Goal: Information Seeking & Learning: Learn about a topic

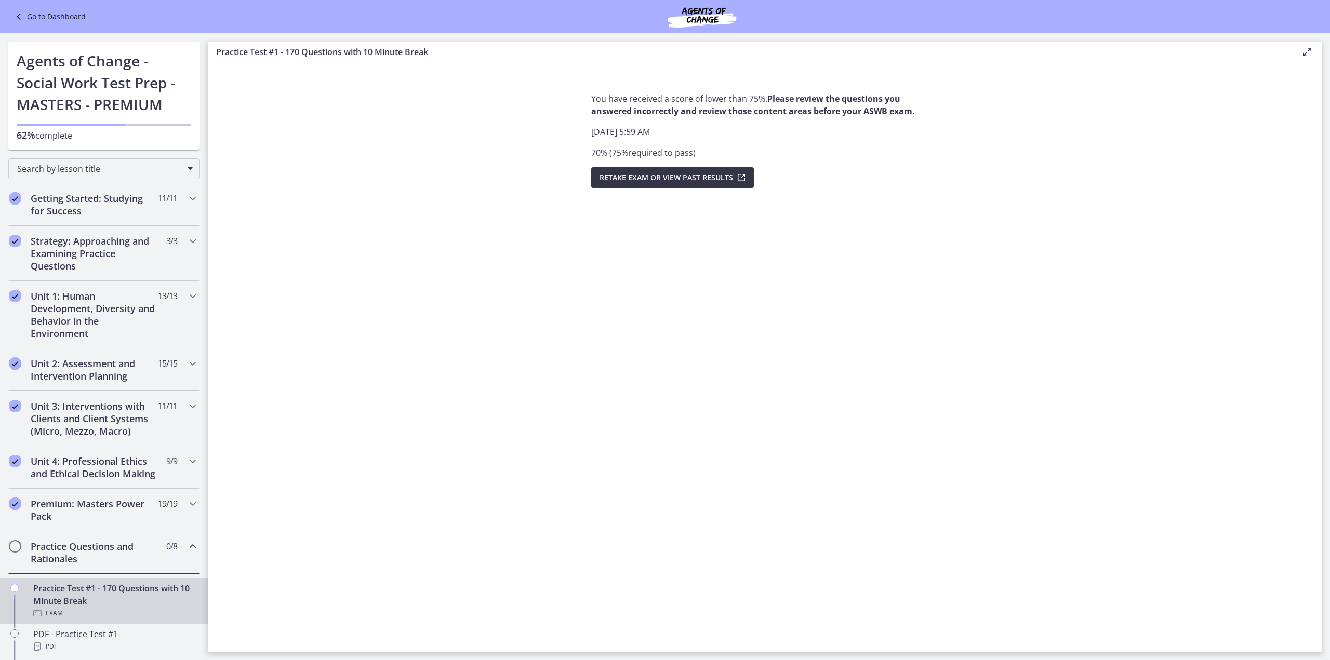
click at [743, 178] on icon "submit" at bounding box center [740, 177] width 15 height 12
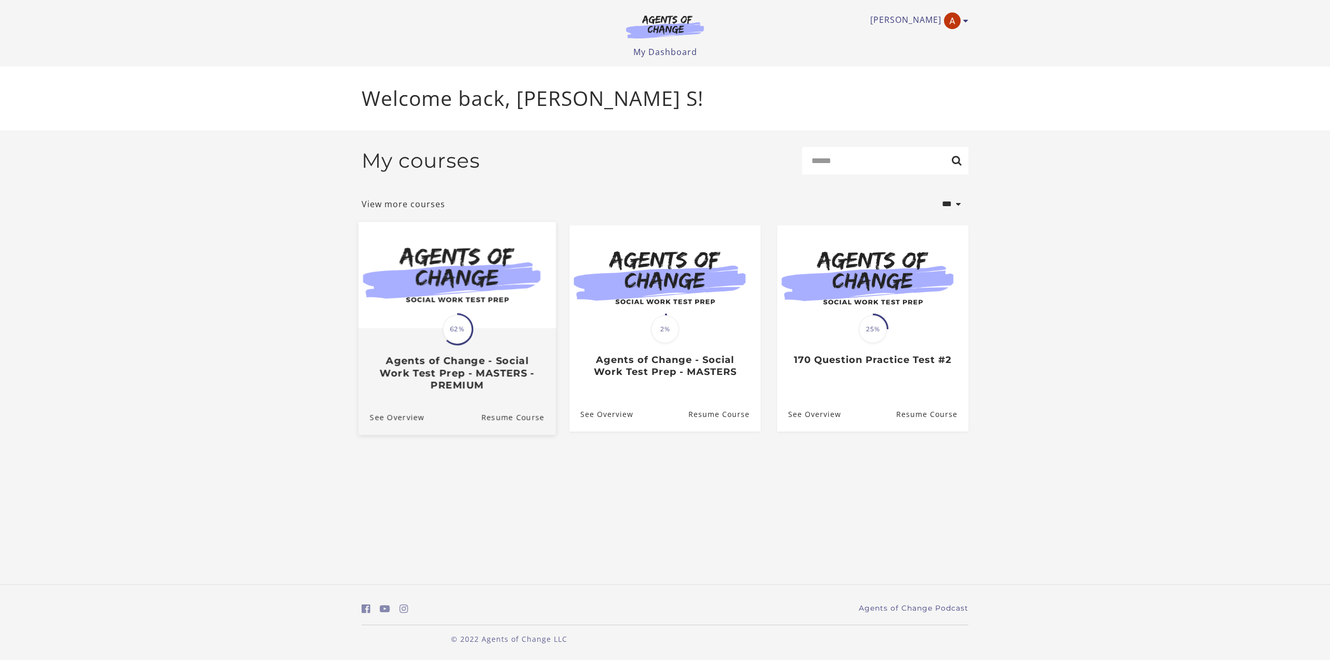
click at [460, 333] on span "62%" at bounding box center [457, 329] width 29 height 29
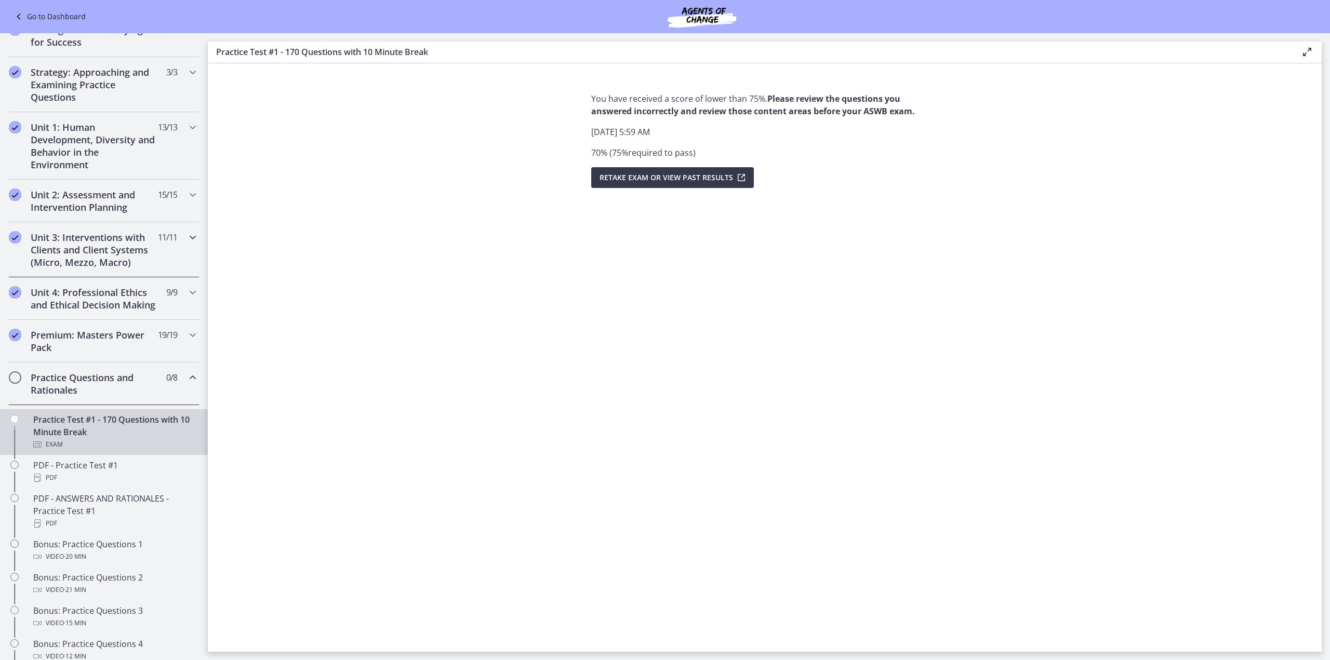
scroll to position [260, 0]
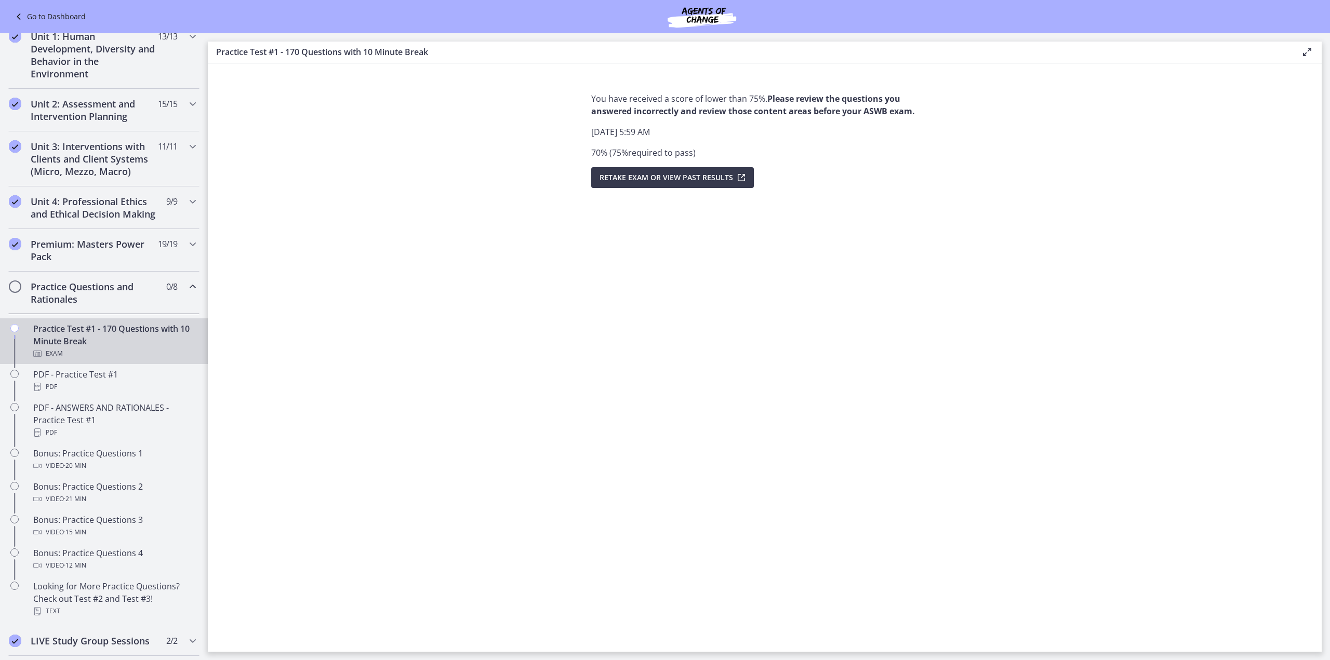
click at [91, 303] on h2 "Practice Questions and Rationales" at bounding box center [94, 292] width 127 height 25
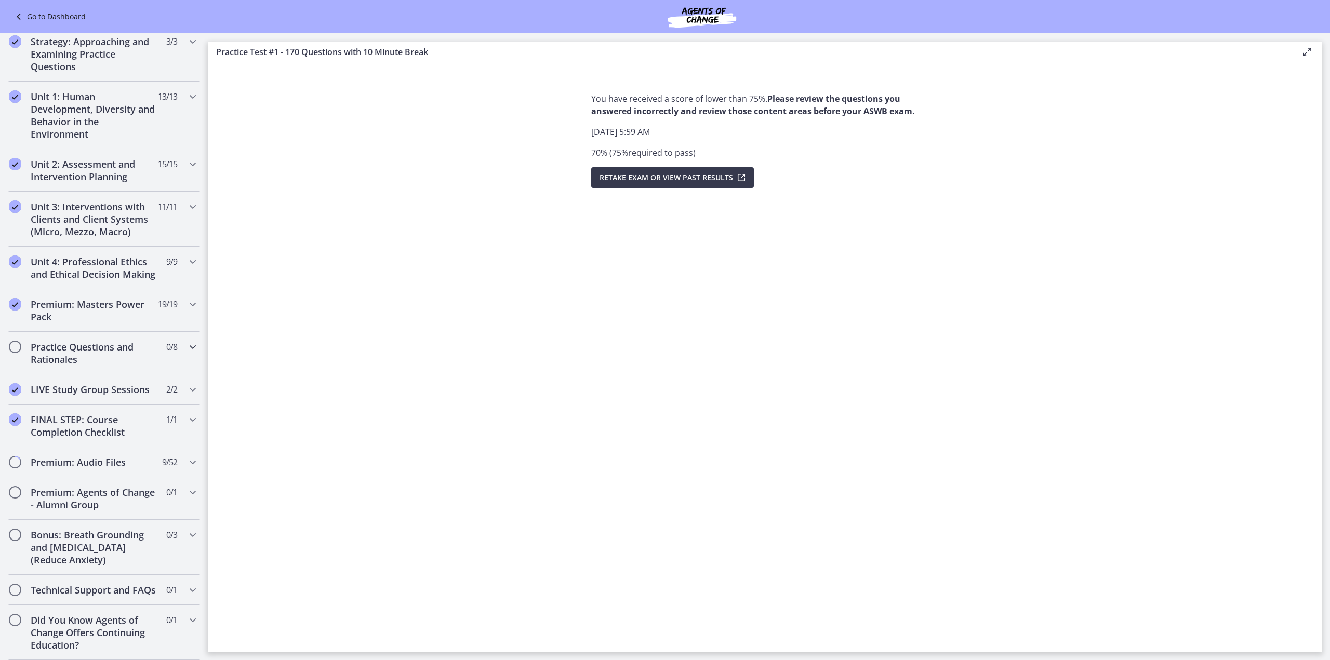
click at [92, 351] on h2 "Practice Questions and Rationales" at bounding box center [94, 353] width 127 height 25
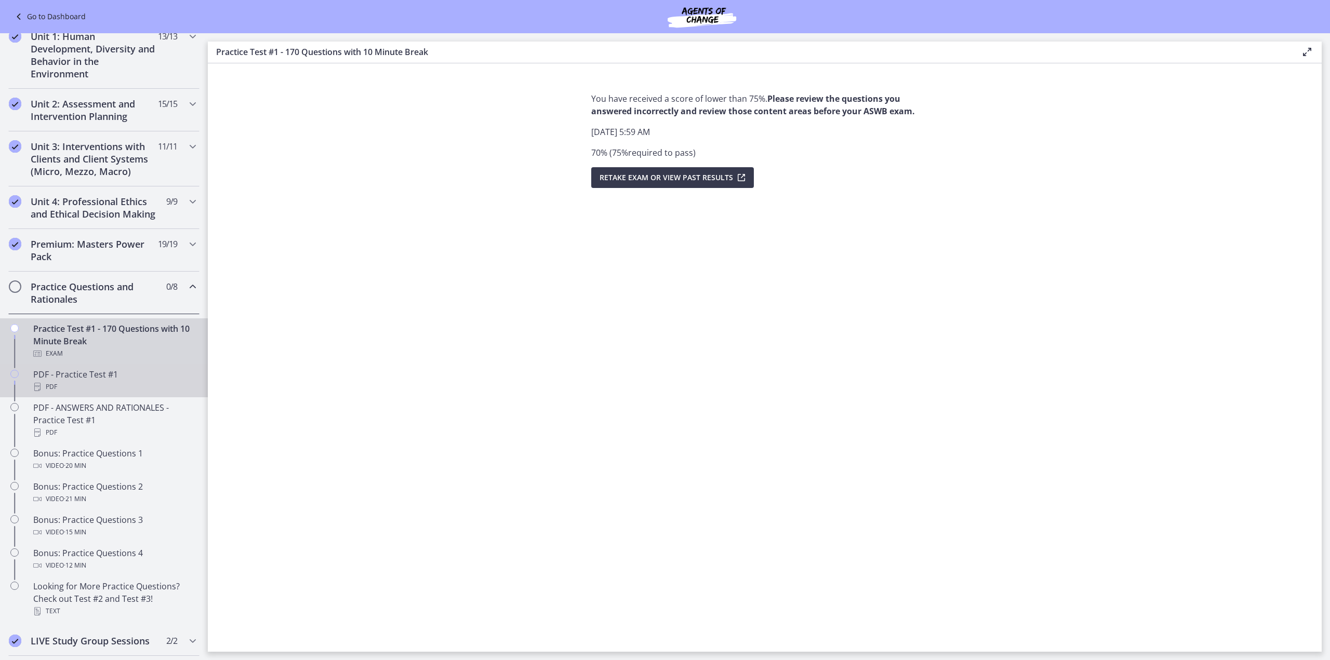
click at [93, 392] on div "PDF" at bounding box center [114, 387] width 162 height 12
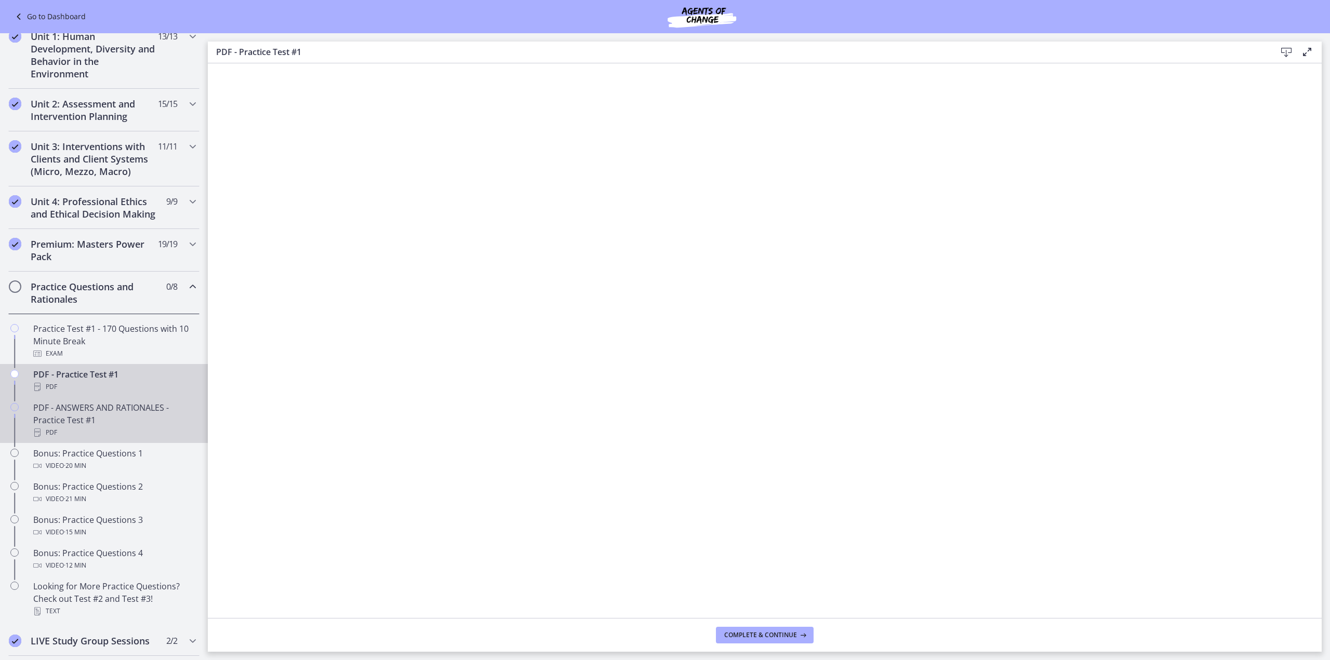
click at [120, 433] on div "PDF - ANSWERS AND RATIONALES - Practice Test #1 PDF" at bounding box center [114, 419] width 162 height 37
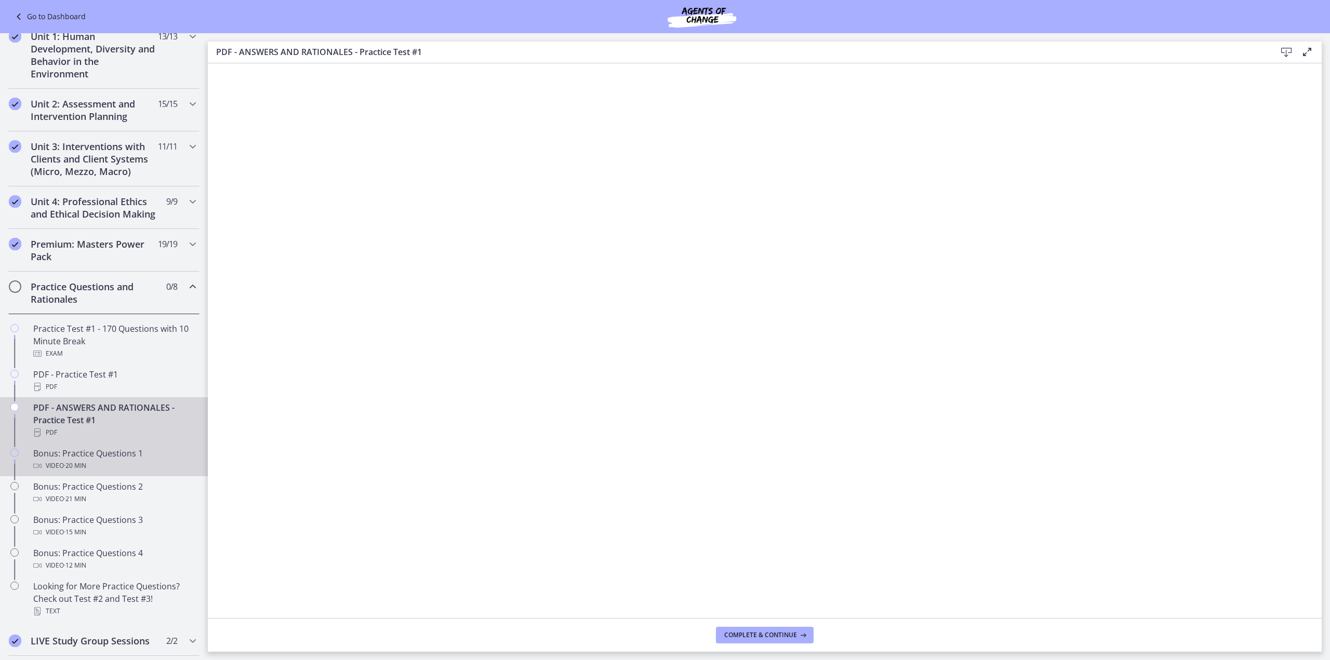
click at [127, 476] on link "Bonus: Practice Questions 1 Video · 20 min" at bounding box center [104, 459] width 208 height 33
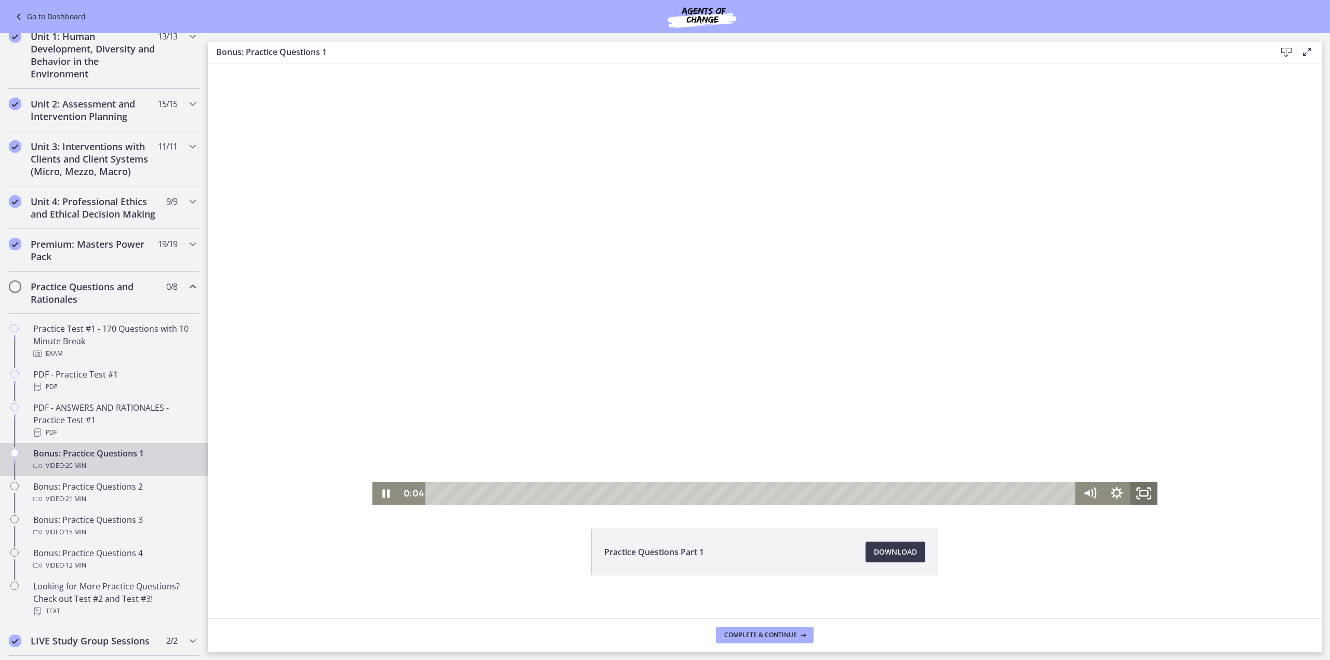
click at [1143, 496] on rect "Fullscreen" at bounding box center [1144, 493] width 8 height 5
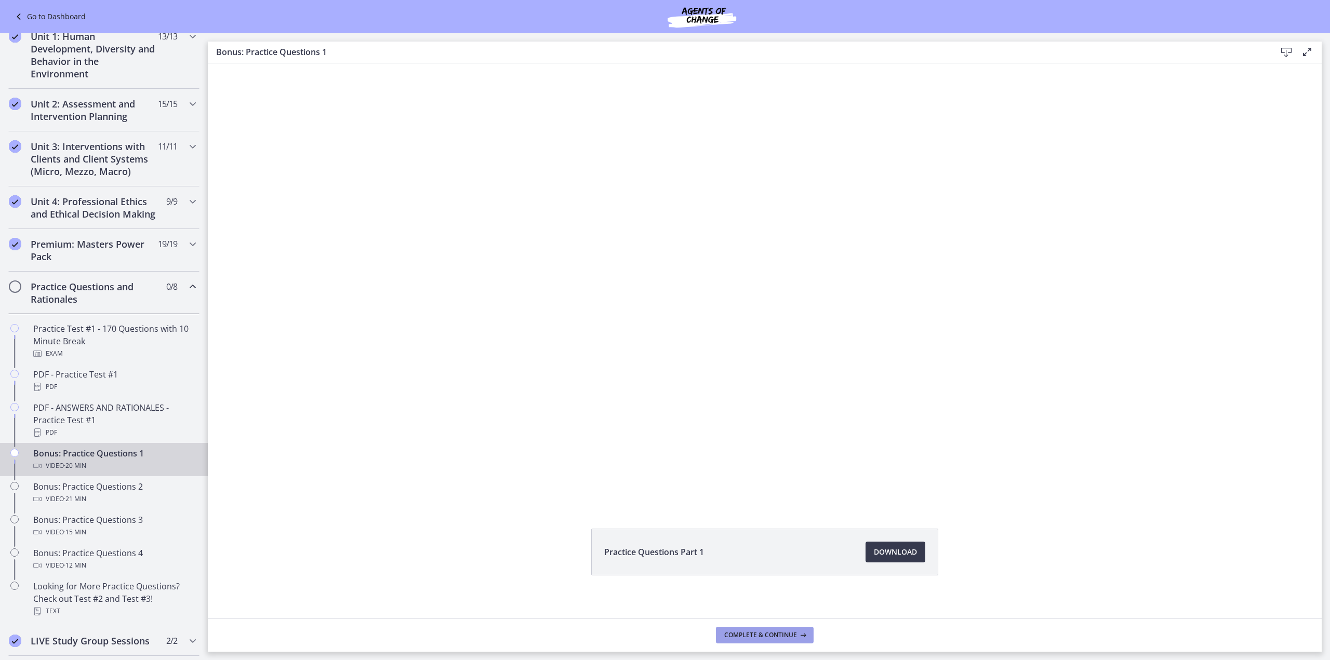
click at [783, 638] on span "Complete & continue" at bounding box center [760, 635] width 73 height 8
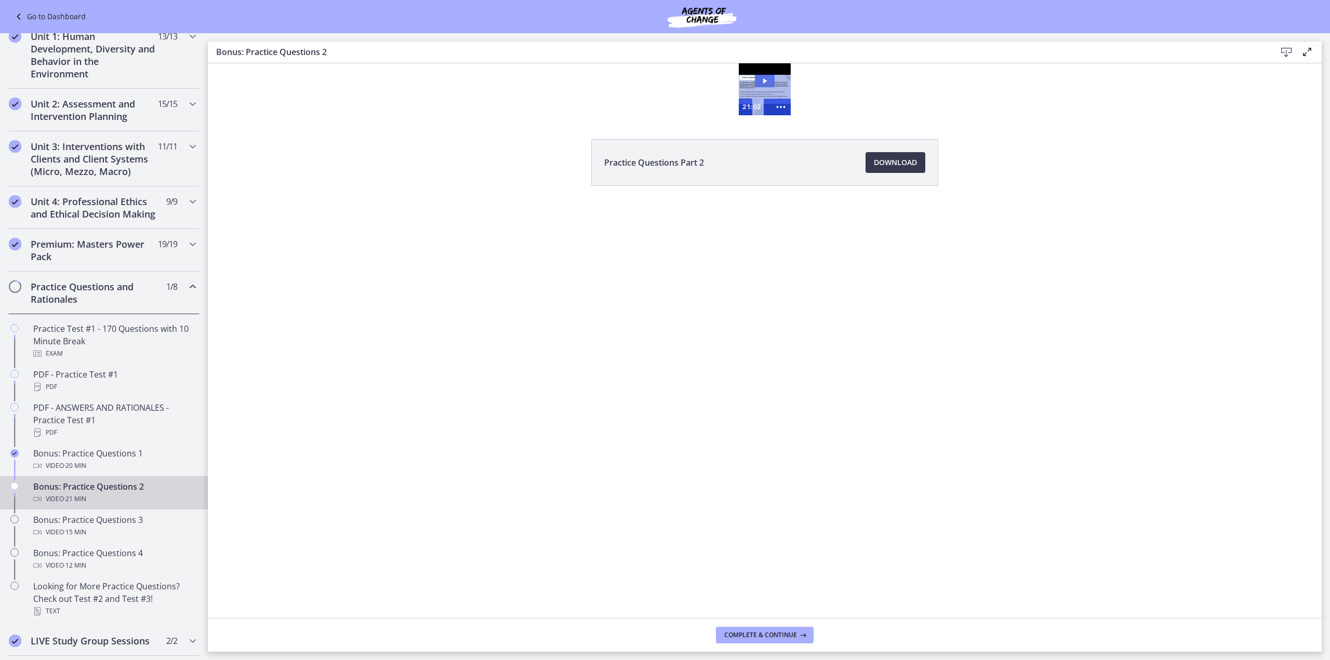
click at [766, 84] on icon "Play Video: cls5dnkiv67s72vpoi20.mp4" at bounding box center [765, 81] width 20 height 12
click at [783, 107] on icon "Show more buttons" at bounding box center [781, 107] width 24 height 20
click at [756, 108] on icon "Fullscreen" at bounding box center [761, 107] width 20 height 17
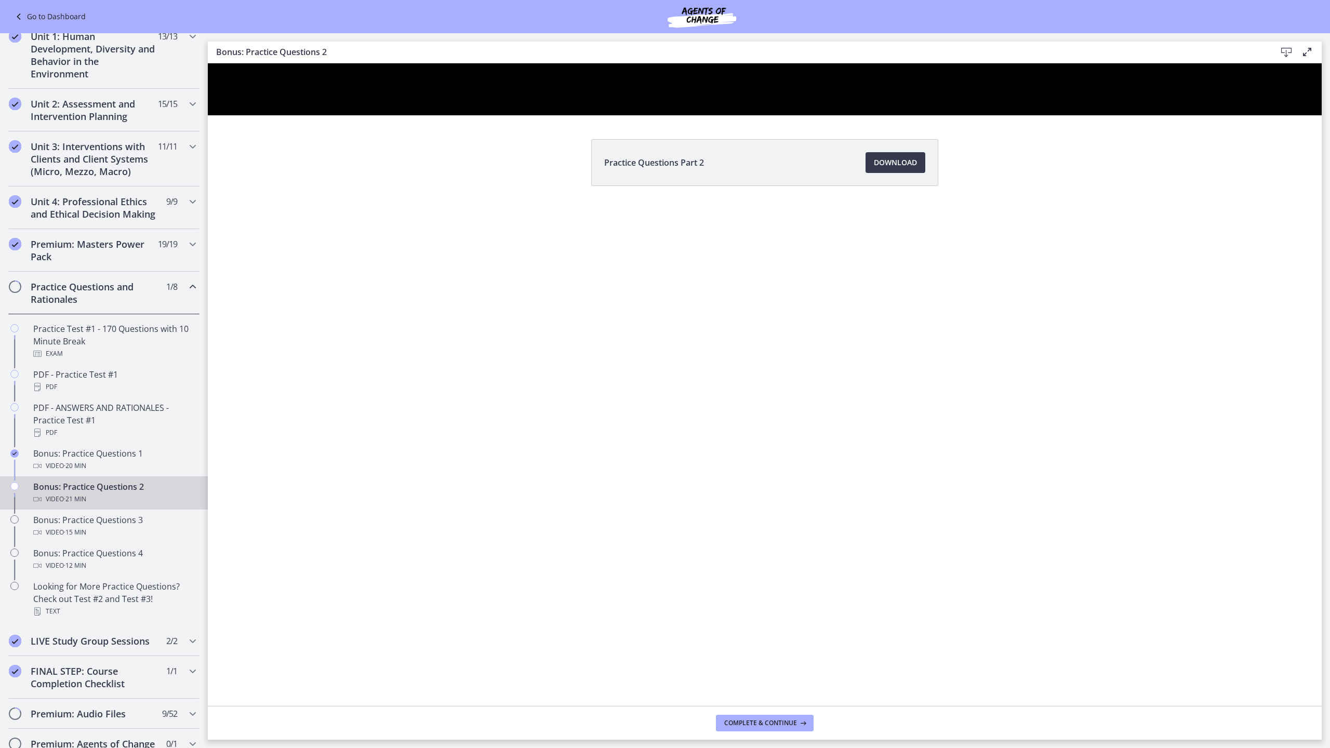
click at [1294, 92] on button "Unfullscreen" at bounding box center [1307, 103] width 27 height 23
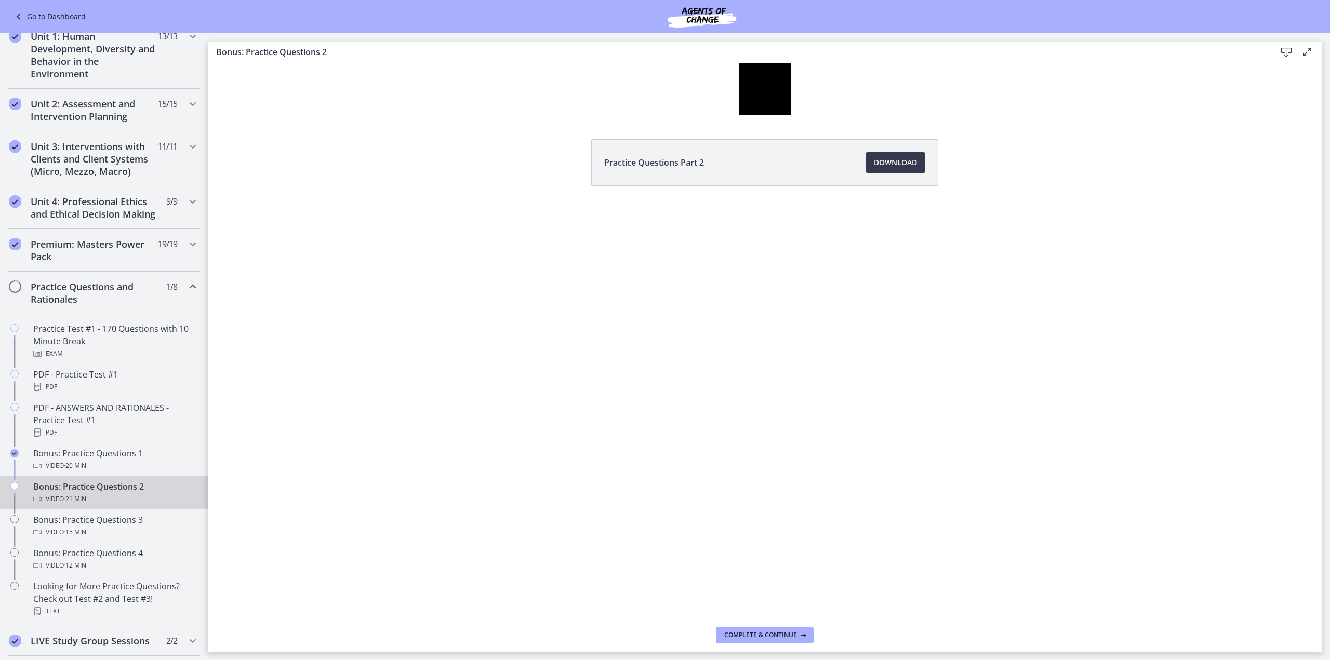
click at [950, 443] on div "Practice Questions Part 2 Download Opens in a new window" at bounding box center [765, 340] width 1114 height 555
click at [778, 107] on icon "Show fewer buttons" at bounding box center [781, 107] width 20 height 17
click at [765, 108] on icon "Fullscreen" at bounding box center [761, 107] width 20 height 17
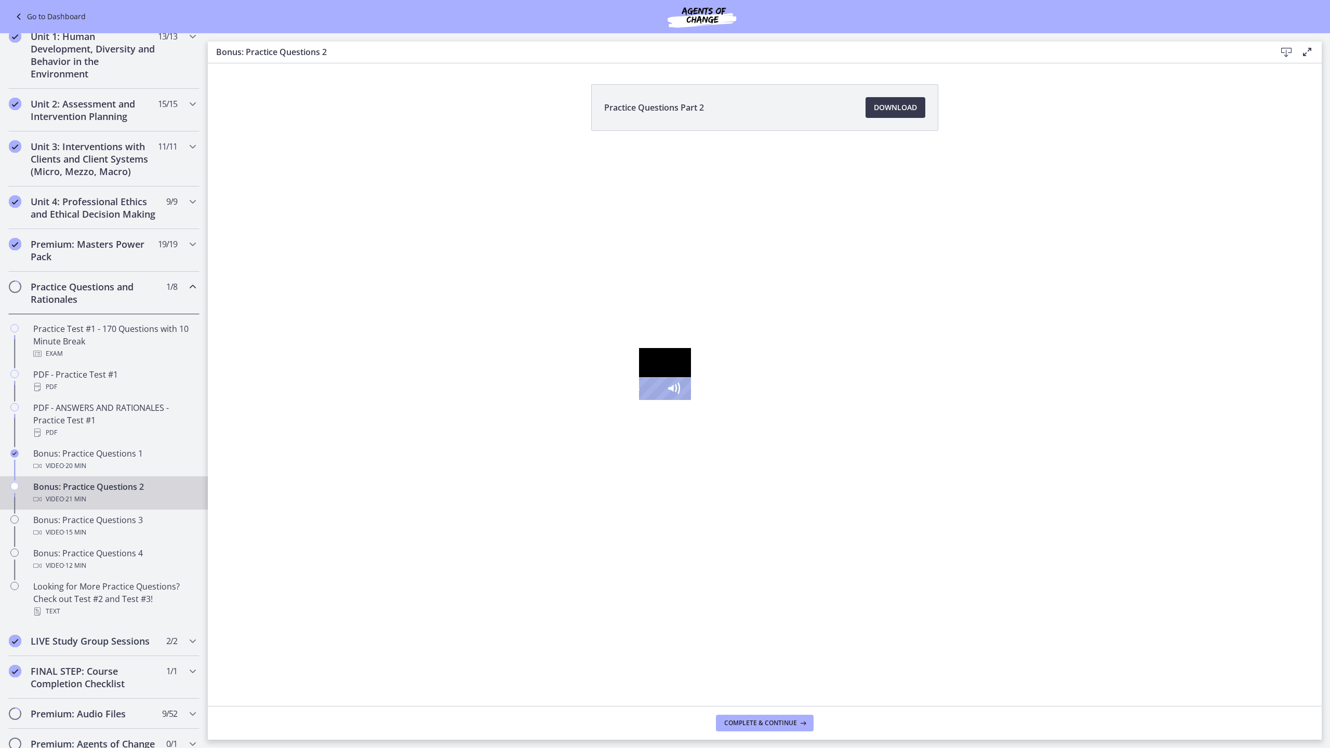
click at [691, 348] on div at bounding box center [665, 374] width 52 height 52
click at [658, 400] on div at bounding box center [665, 374] width 52 height 52
click at [639, 348] on button "Pause: cls5dnkiv67s72vpoi20.mp4" at bounding box center [639, 348] width 1 height 1
click at [641, 400] on div at bounding box center [665, 374] width 52 height 52
click at [639, 389] on div at bounding box center [665, 374] width 52 height 52
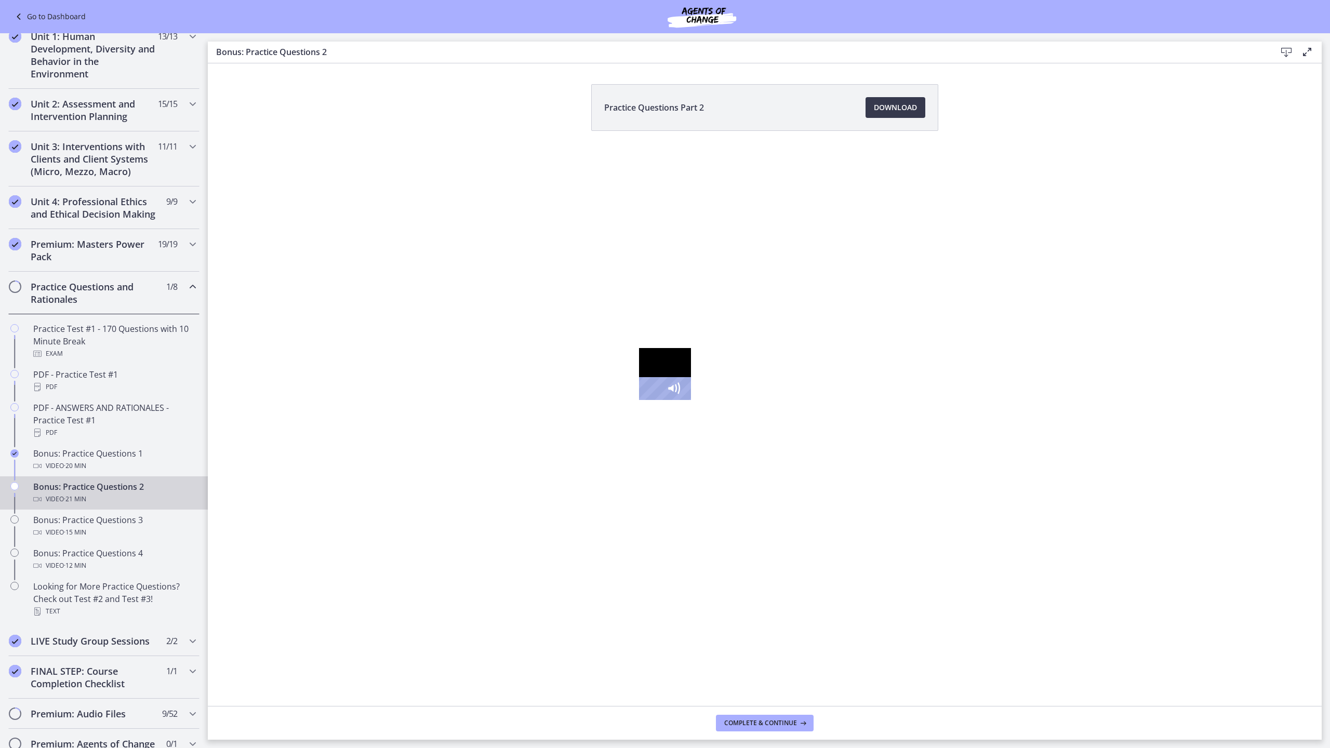
click at [639, 400] on div at bounding box center [665, 374] width 52 height 52
click at [639, 348] on button "Pause: cls5dnkiv67s72vpoi20.mp4" at bounding box center [639, 348] width 1 height 1
click at [639, 348] on button "Play Video: cls5dnkiv67s72vpoi20.mp4" at bounding box center [639, 348] width 1 height 1
click at [639, 400] on div at bounding box center [665, 374] width 52 height 52
click at [639, 348] on button "Play Video: cls5dnkiv67s72vpoi20.mp4" at bounding box center [639, 348] width 1 height 1
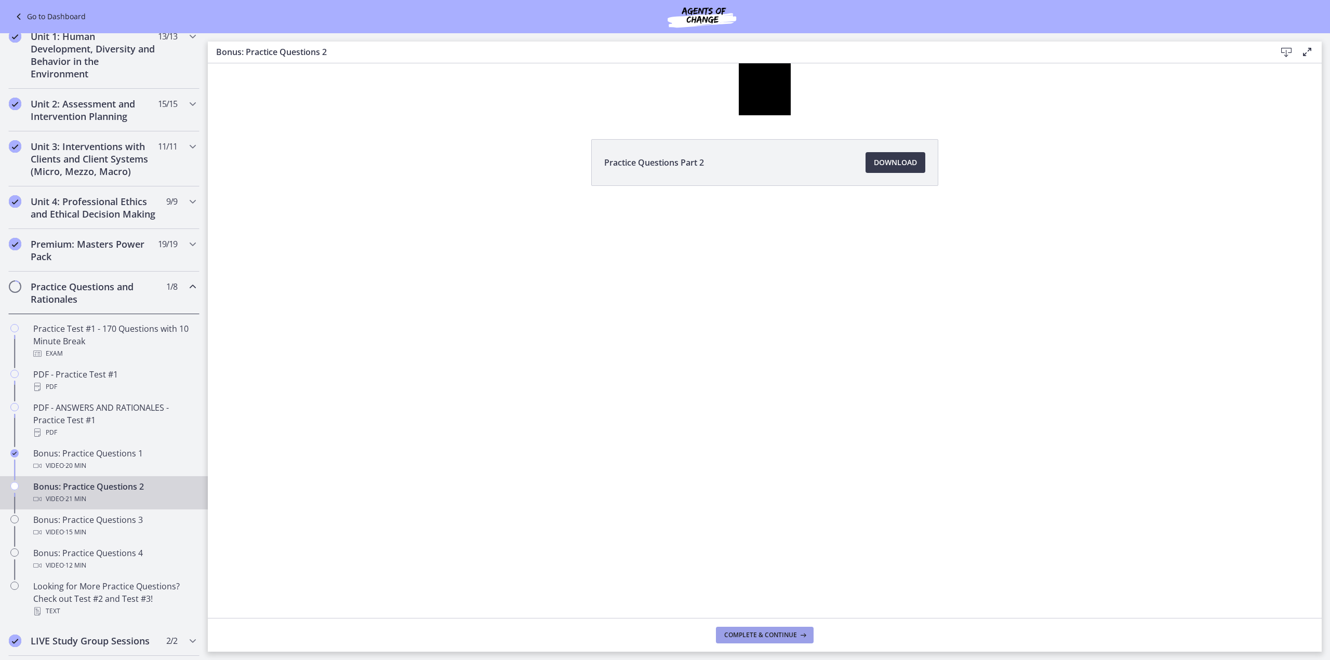
click at [738, 630] on button "Complete & continue" at bounding box center [765, 635] width 98 height 17
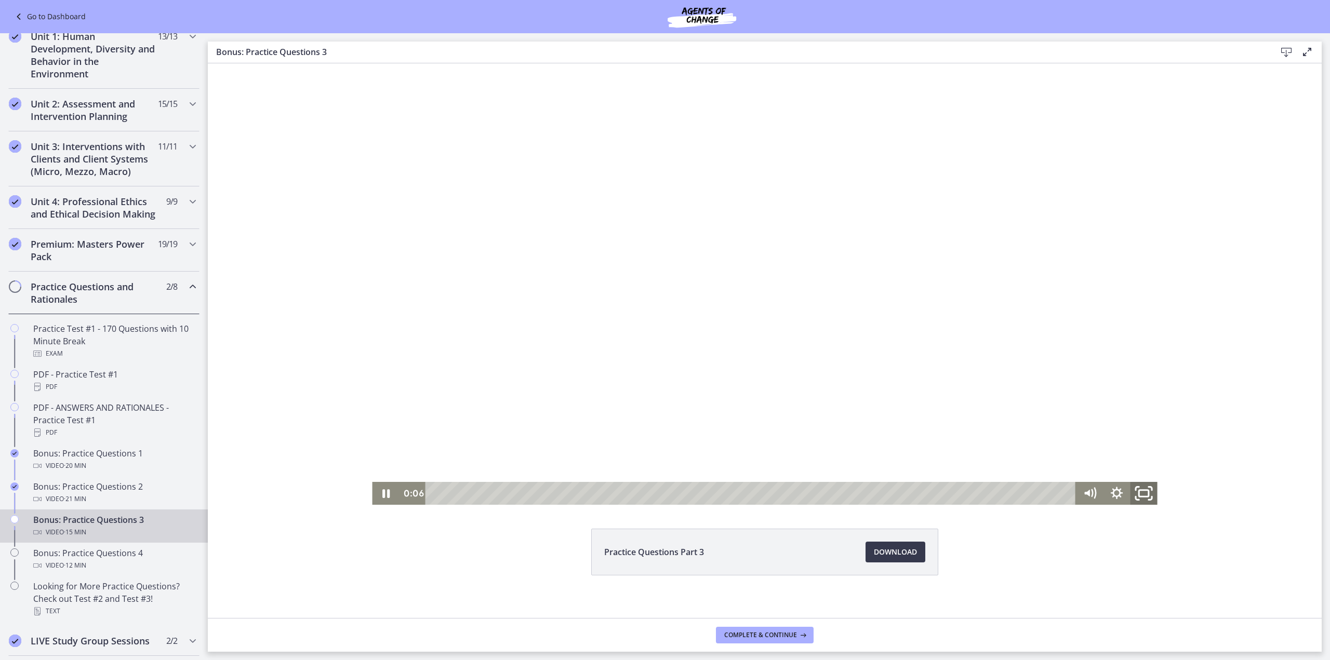
click at [1139, 497] on rect "Fullscreen" at bounding box center [1144, 493] width 10 height 6
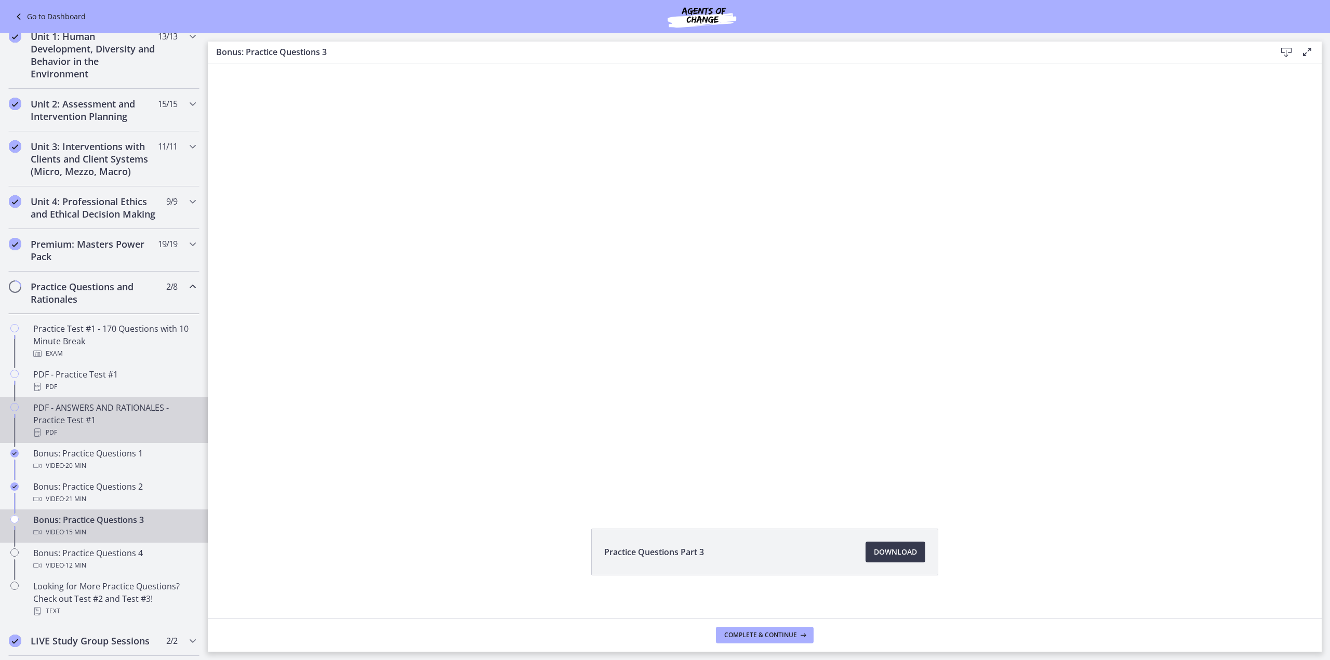
click at [15, 411] on icon "Chapters" at bounding box center [14, 407] width 8 height 8
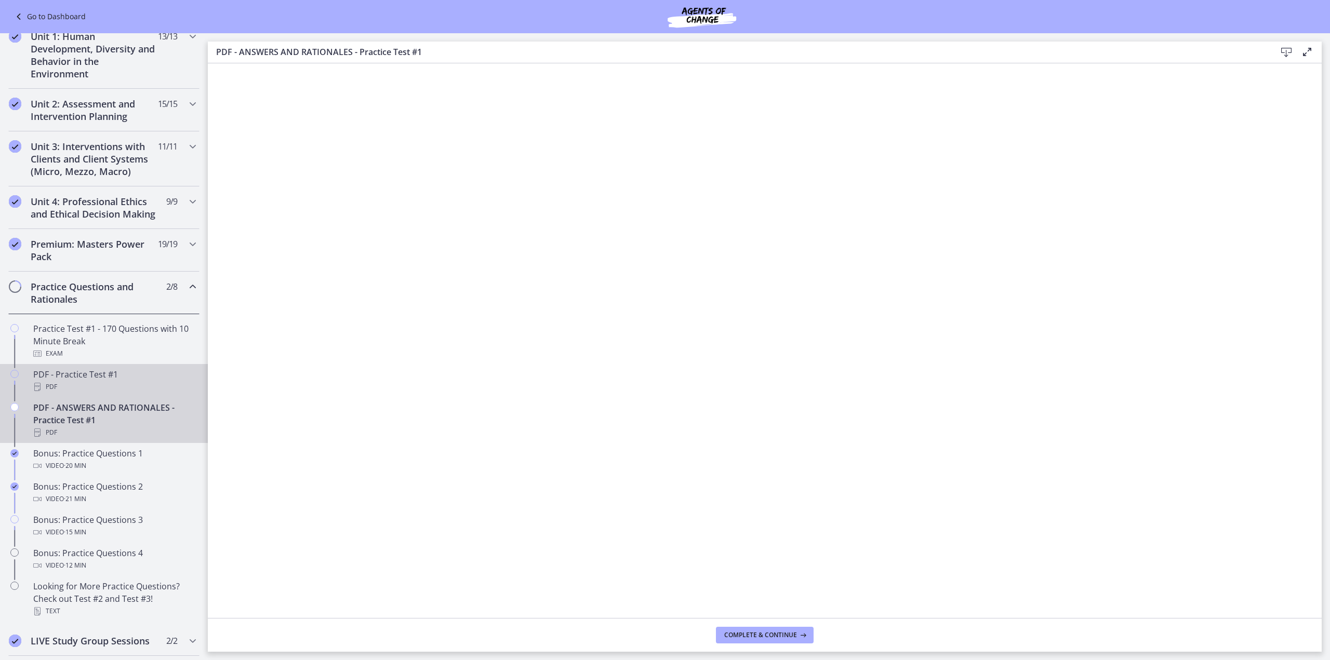
click at [12, 378] on icon "Chapters" at bounding box center [14, 374] width 8 height 8
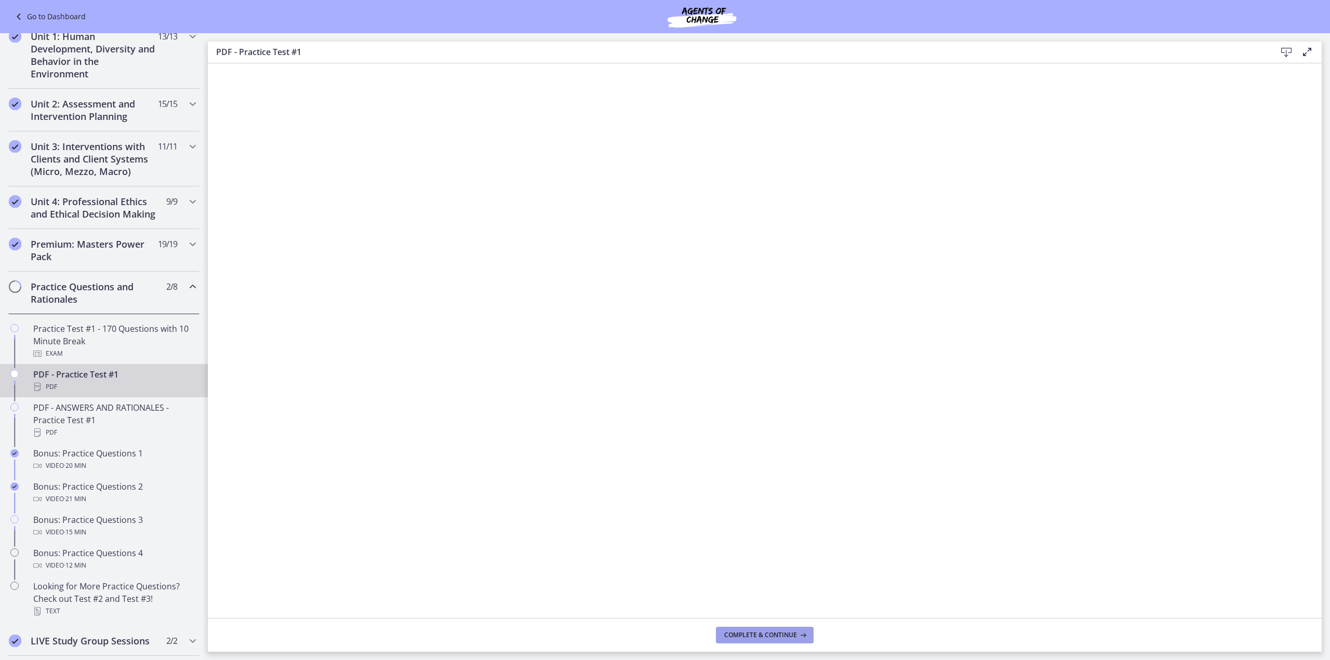
click at [772, 641] on button "Complete & continue" at bounding box center [765, 635] width 98 height 17
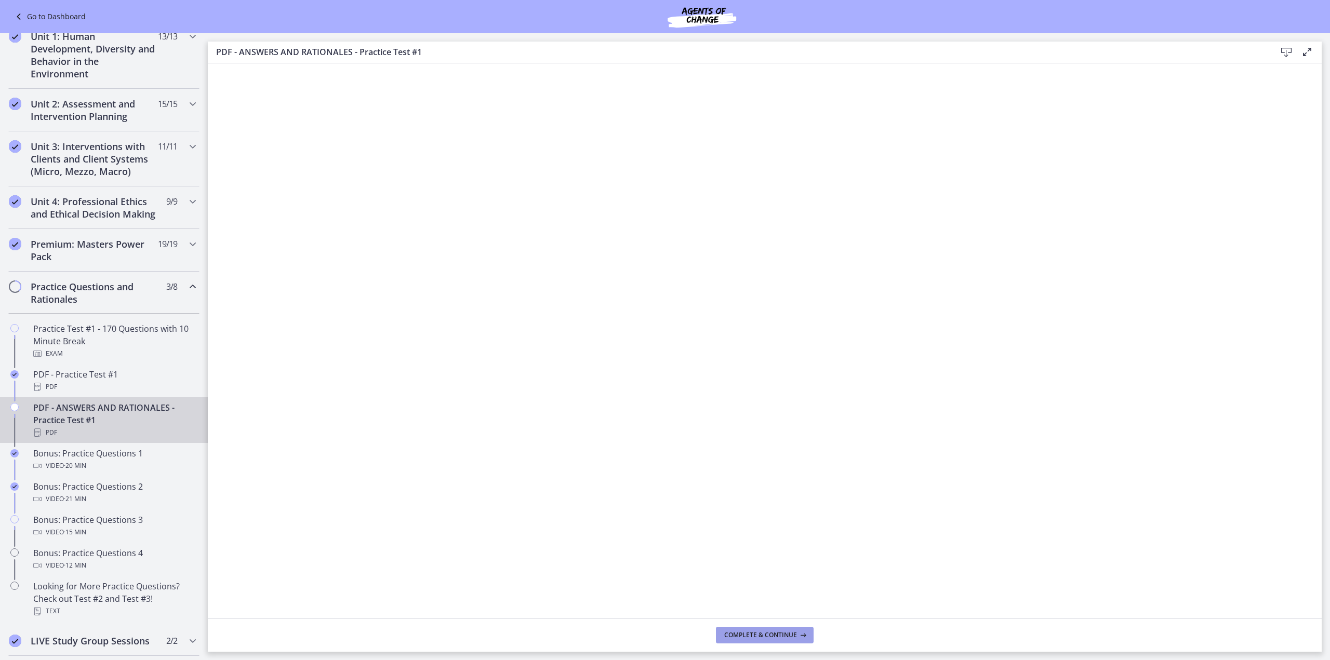
click at [762, 630] on button "Complete & continue" at bounding box center [765, 635] width 98 height 17
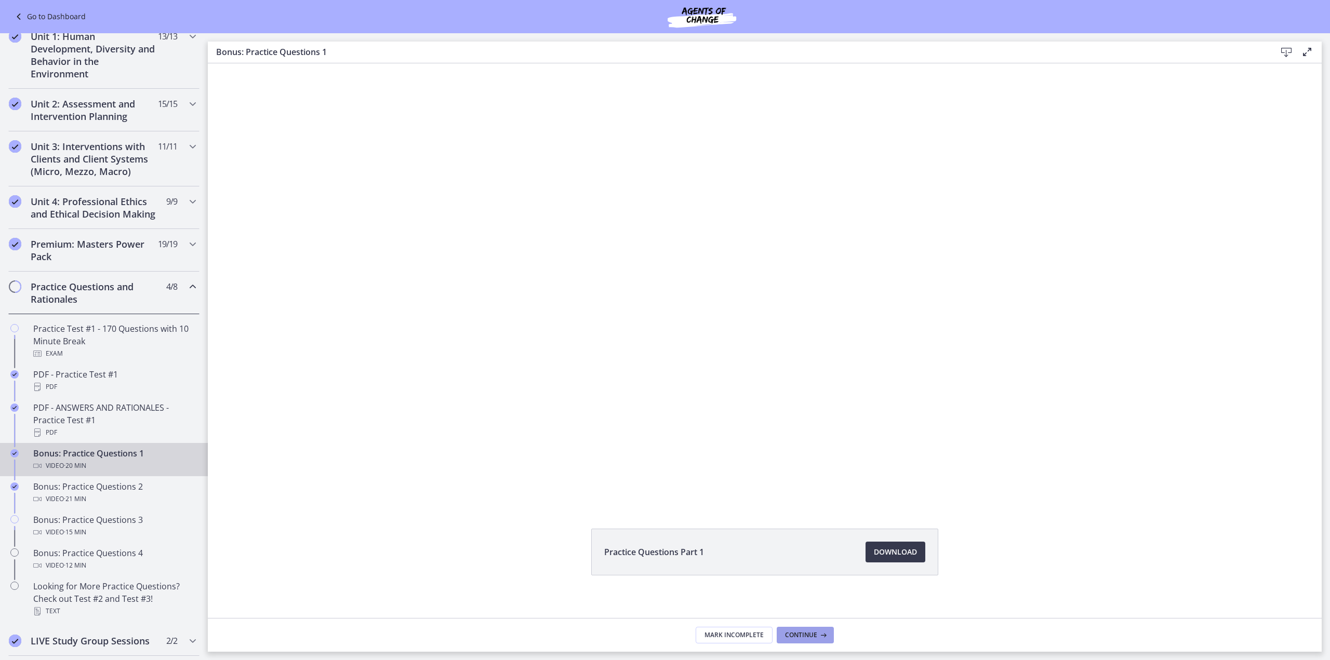
click at [794, 638] on span "Continue" at bounding box center [801, 635] width 32 height 8
click at [799, 637] on span "Continue" at bounding box center [801, 635] width 32 height 8
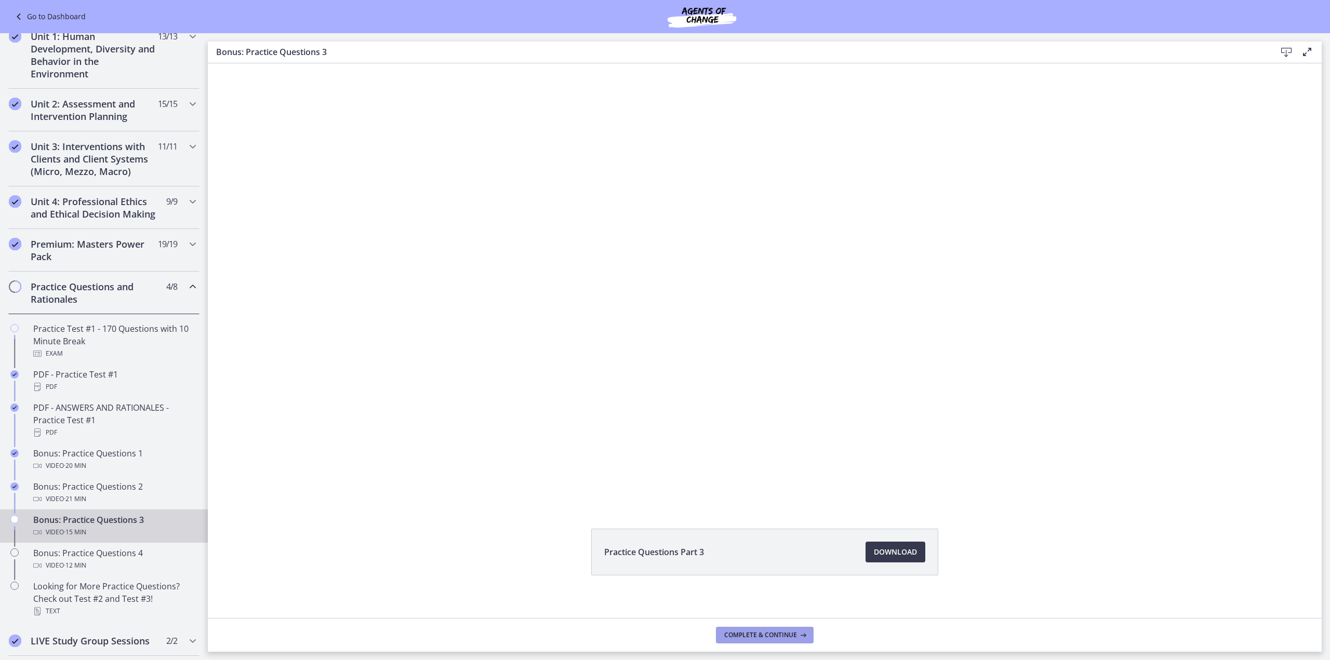
click at [800, 637] on icon at bounding box center [802, 635] width 10 height 8
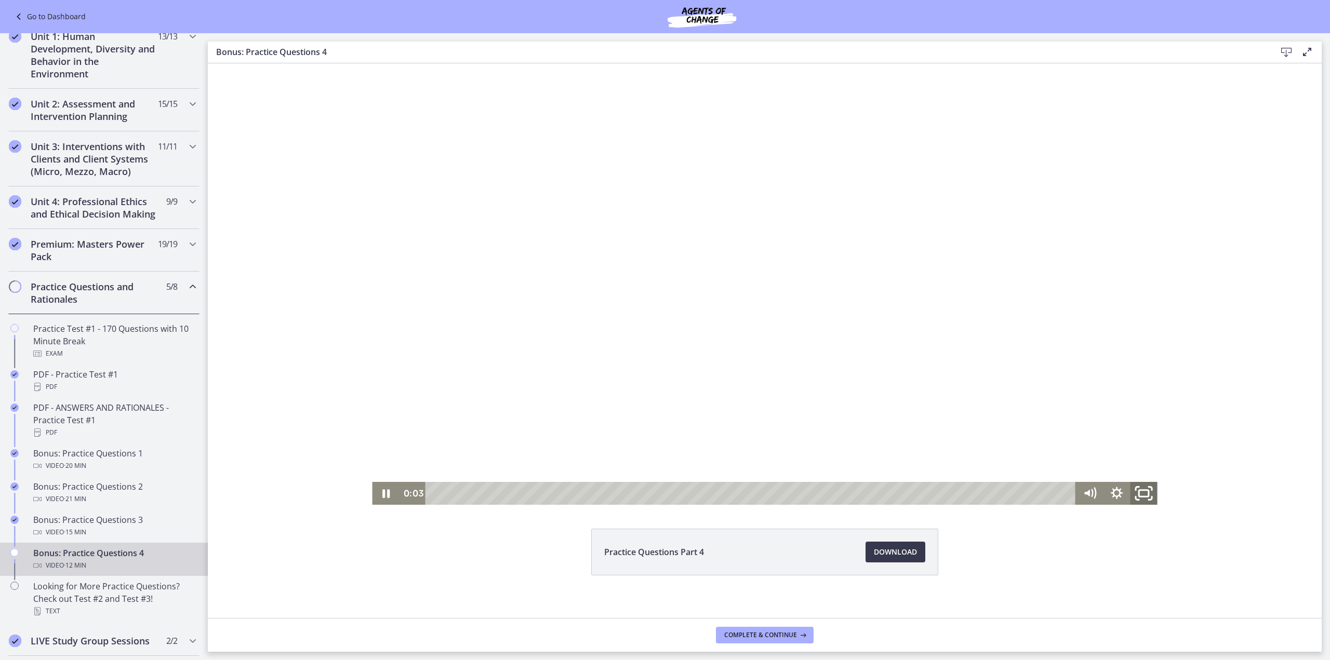
click at [1144, 492] on icon "Fullscreen" at bounding box center [1143, 494] width 32 height 28
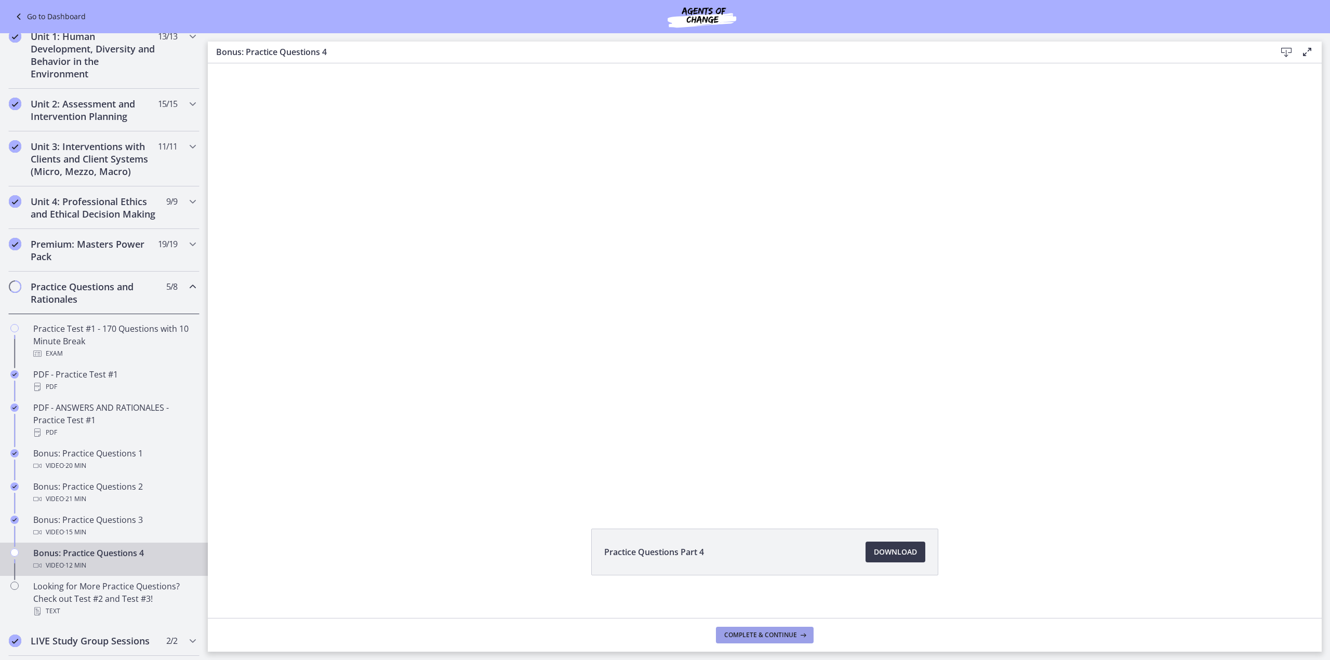
click at [746, 633] on span "Complete & continue" at bounding box center [760, 635] width 73 height 8
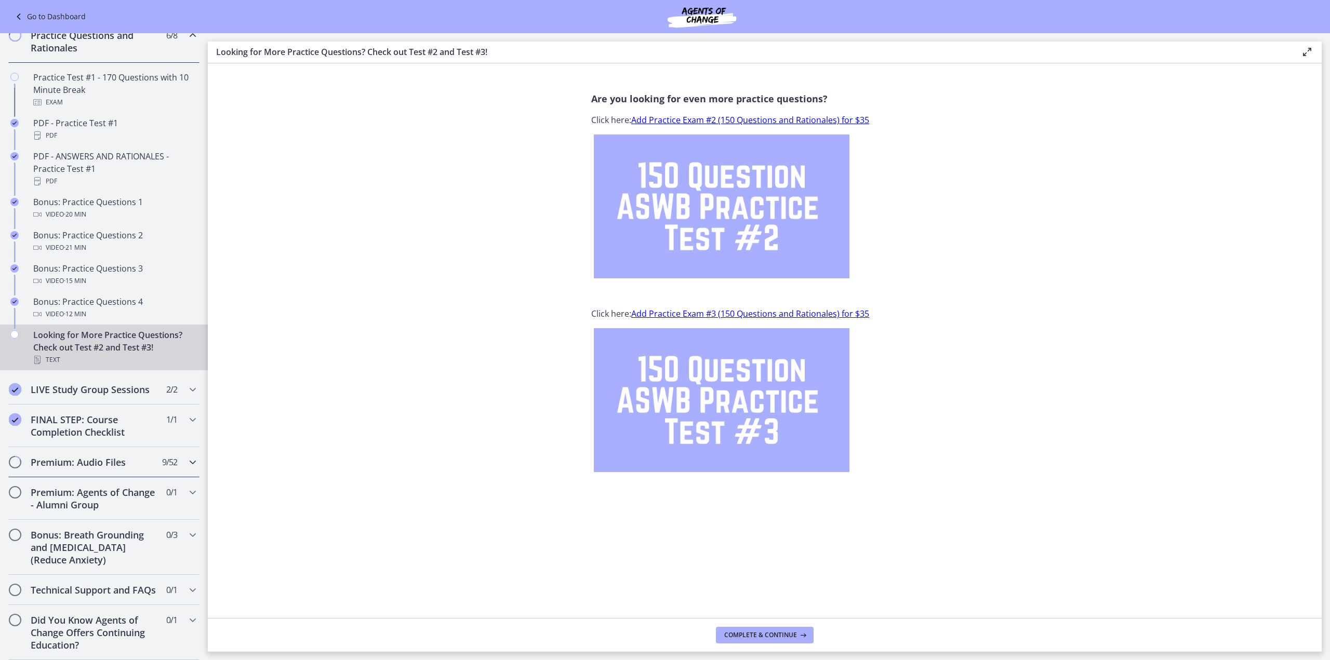
scroll to position [530, 0]
click at [742, 630] on button "Complete & continue" at bounding box center [765, 635] width 98 height 17
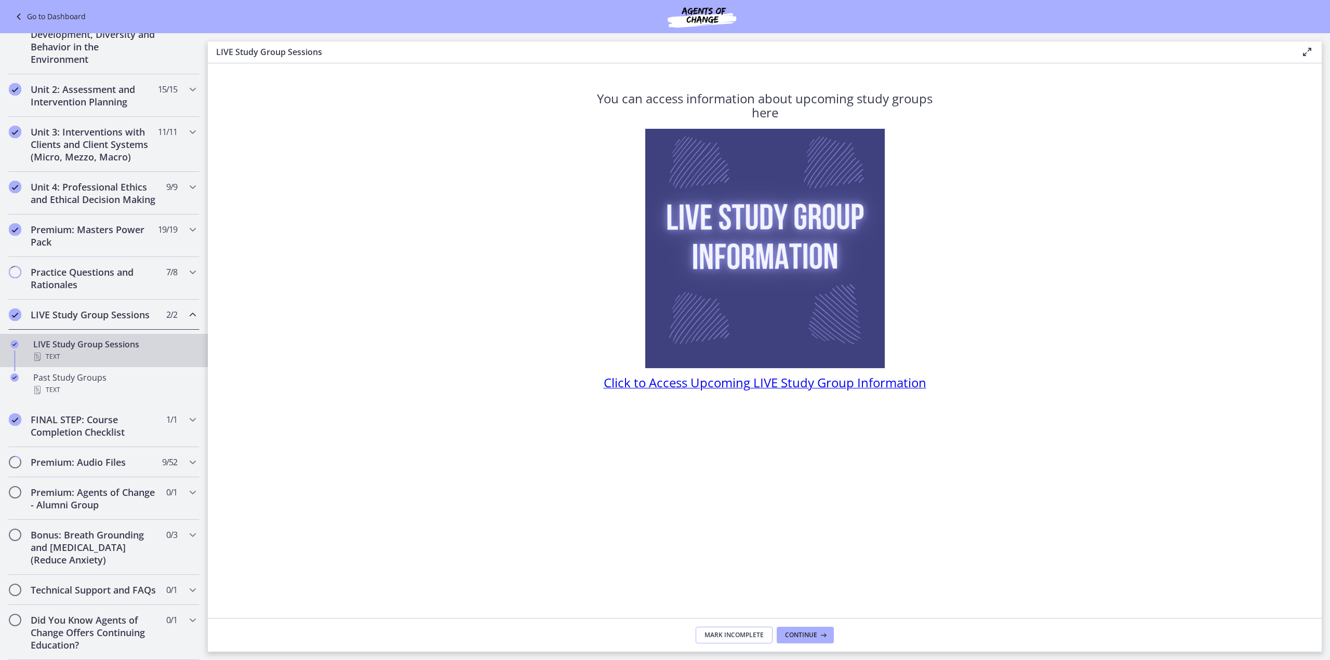
scroll to position [293, 0]
click at [37, 457] on h2 "Premium: Audio Files" at bounding box center [94, 462] width 127 height 12
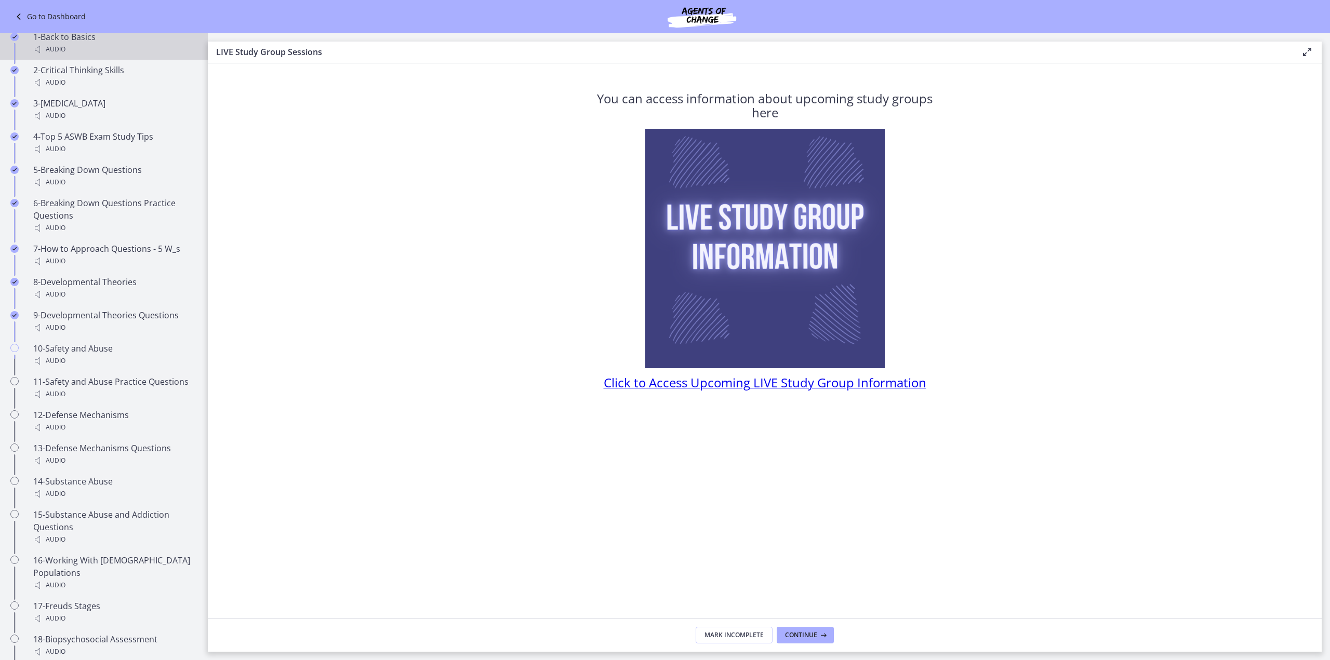
scroll to position [657, 0]
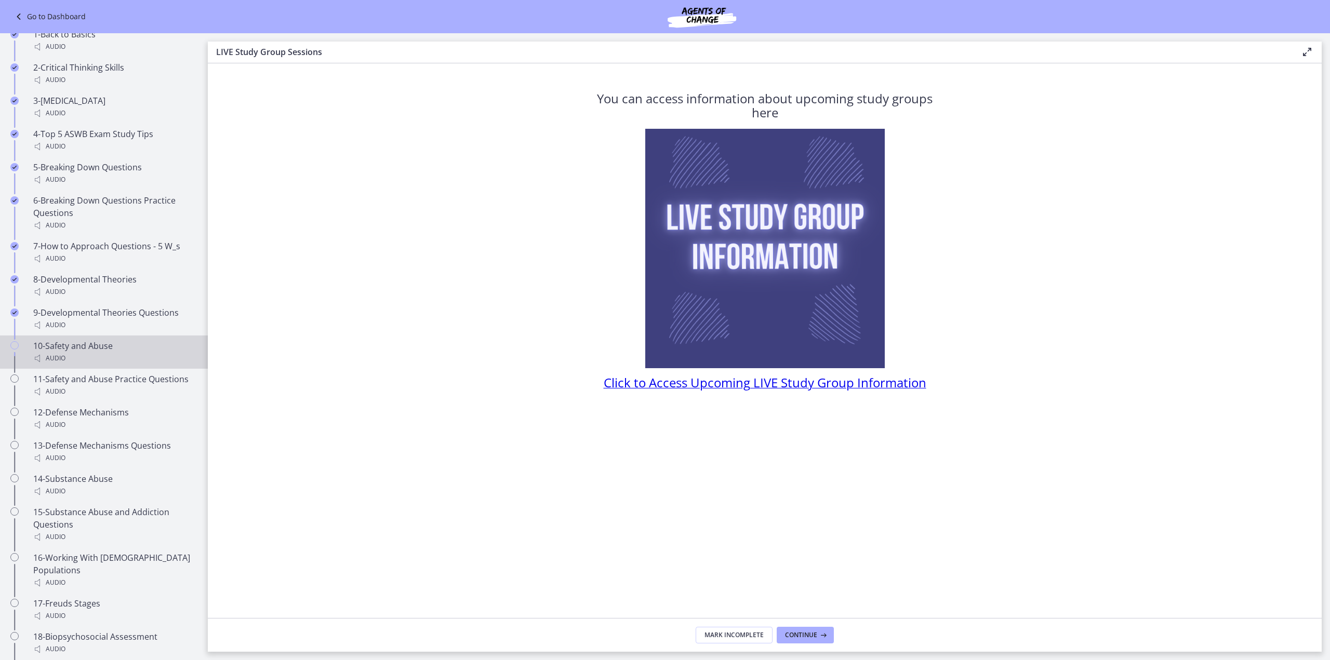
click at [60, 358] on div "10-Safety and Abuse Audio" at bounding box center [114, 352] width 162 height 25
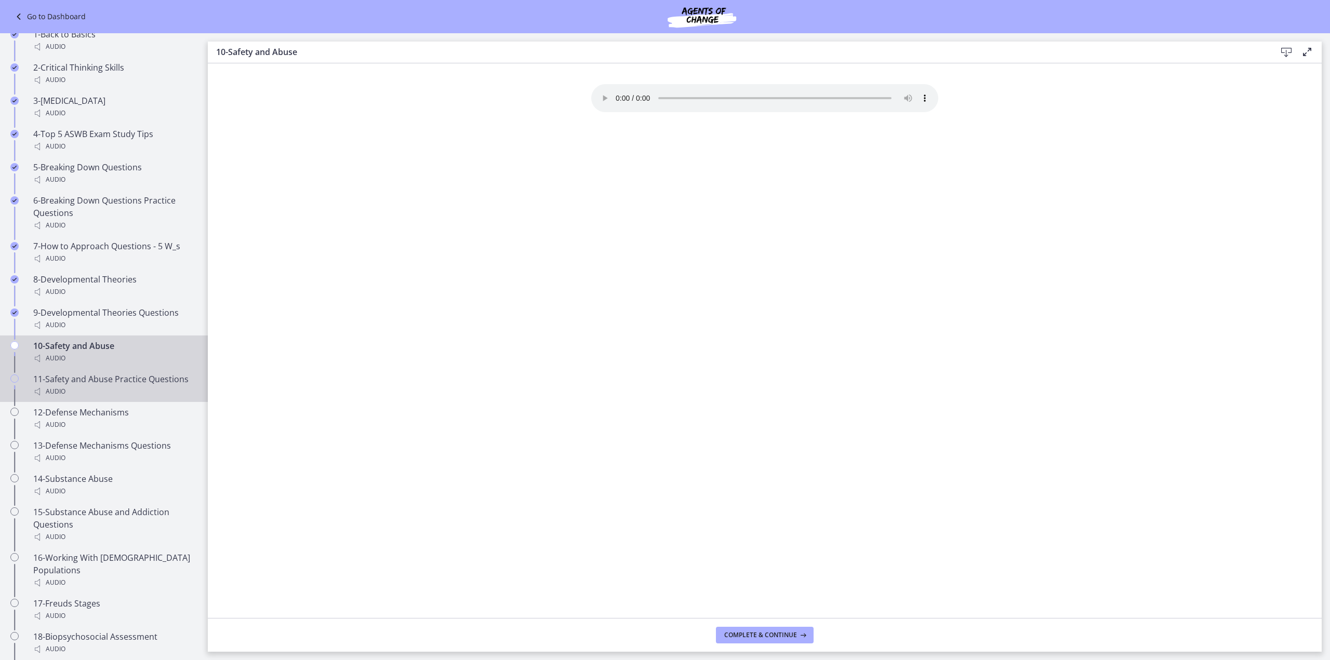
click at [85, 395] on div "Audio" at bounding box center [114, 391] width 162 height 12
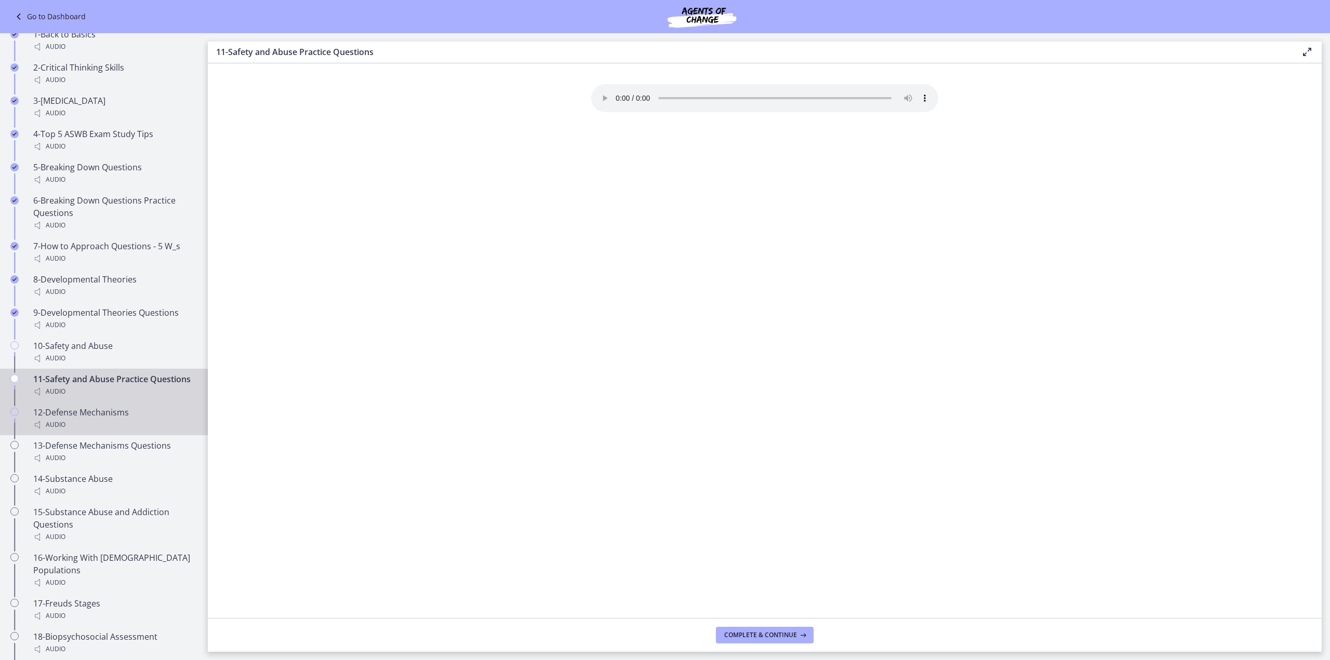
click at [91, 431] on div "12-Defense Mechanisms Audio" at bounding box center [114, 418] width 162 height 25
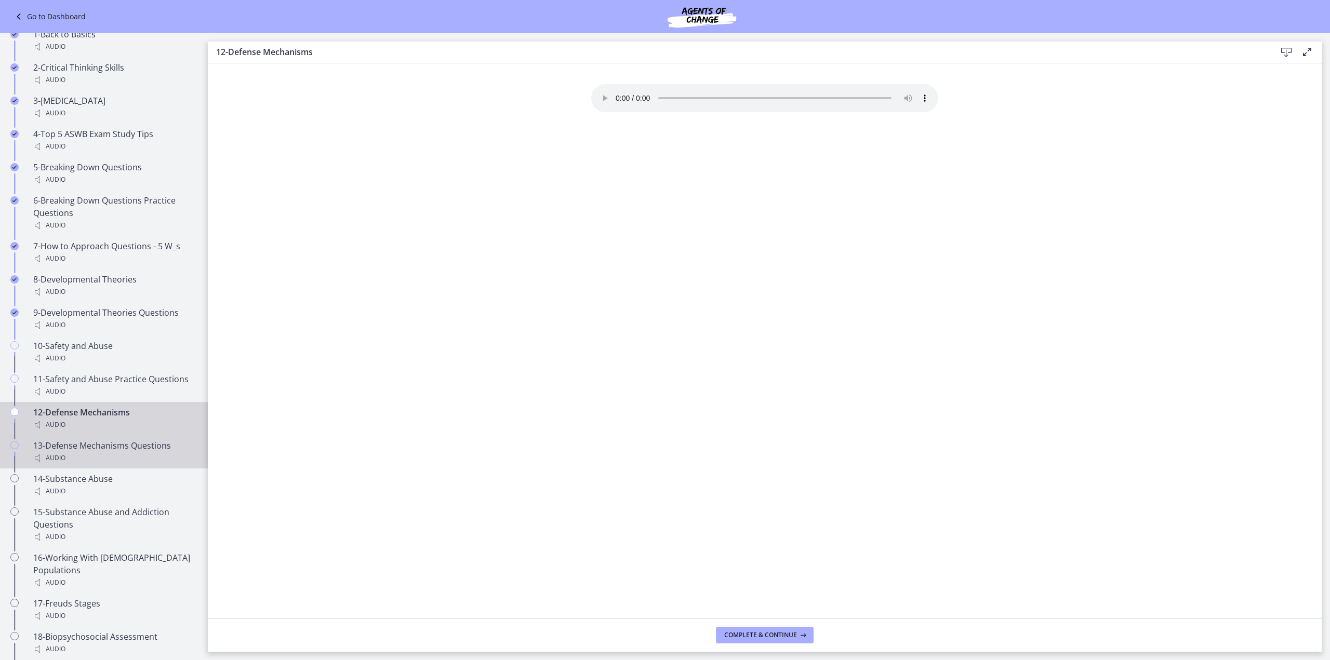
click at [93, 457] on div "13-Defense Mechanisms Questions Audio" at bounding box center [114, 451] width 162 height 25
click at [788, 639] on span "Complete & continue" at bounding box center [760, 635] width 73 height 8
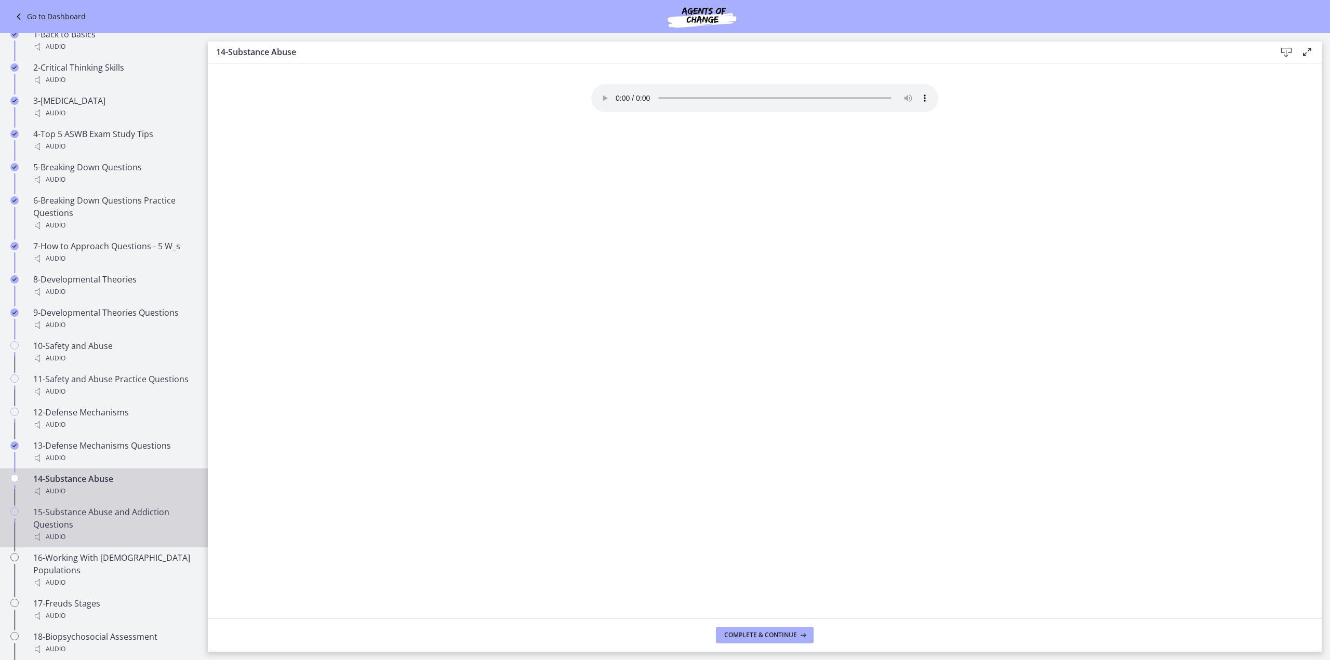
click at [129, 535] on div "15-Substance Abuse and Addiction Questions Audio" at bounding box center [114, 524] width 162 height 37
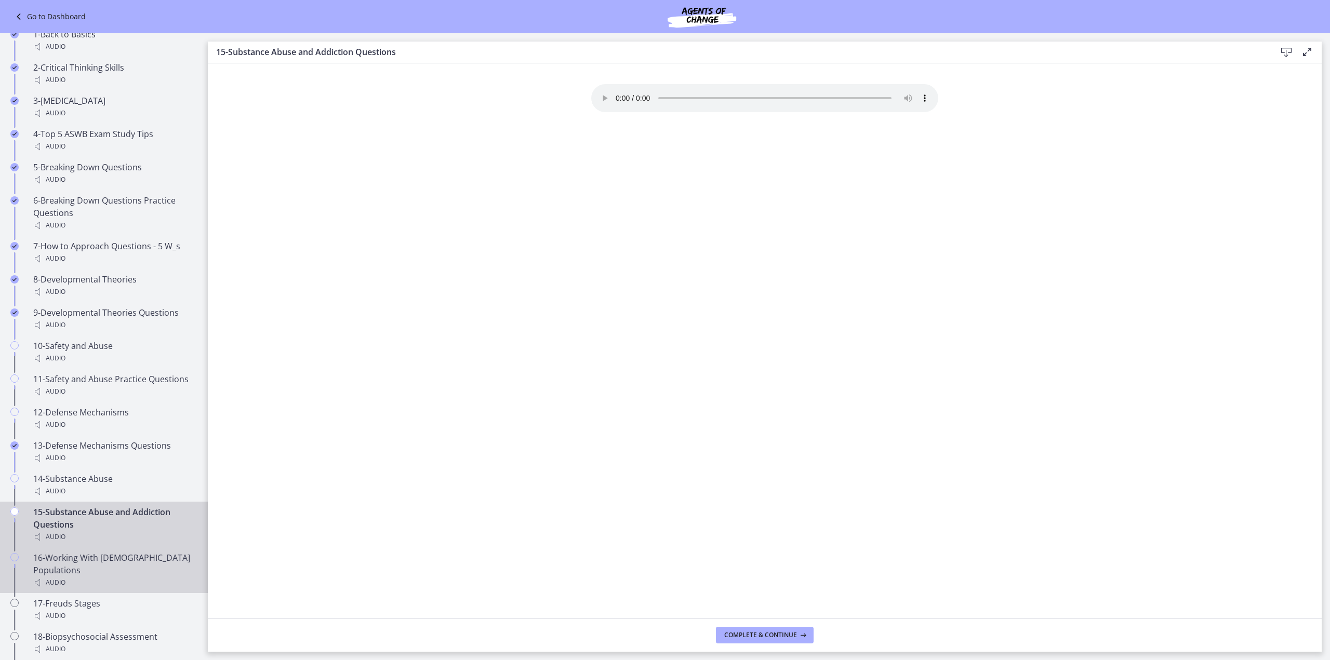
click at [127, 569] on div "16-Working With LGBTQ Populations Audio" at bounding box center [114, 570] width 162 height 37
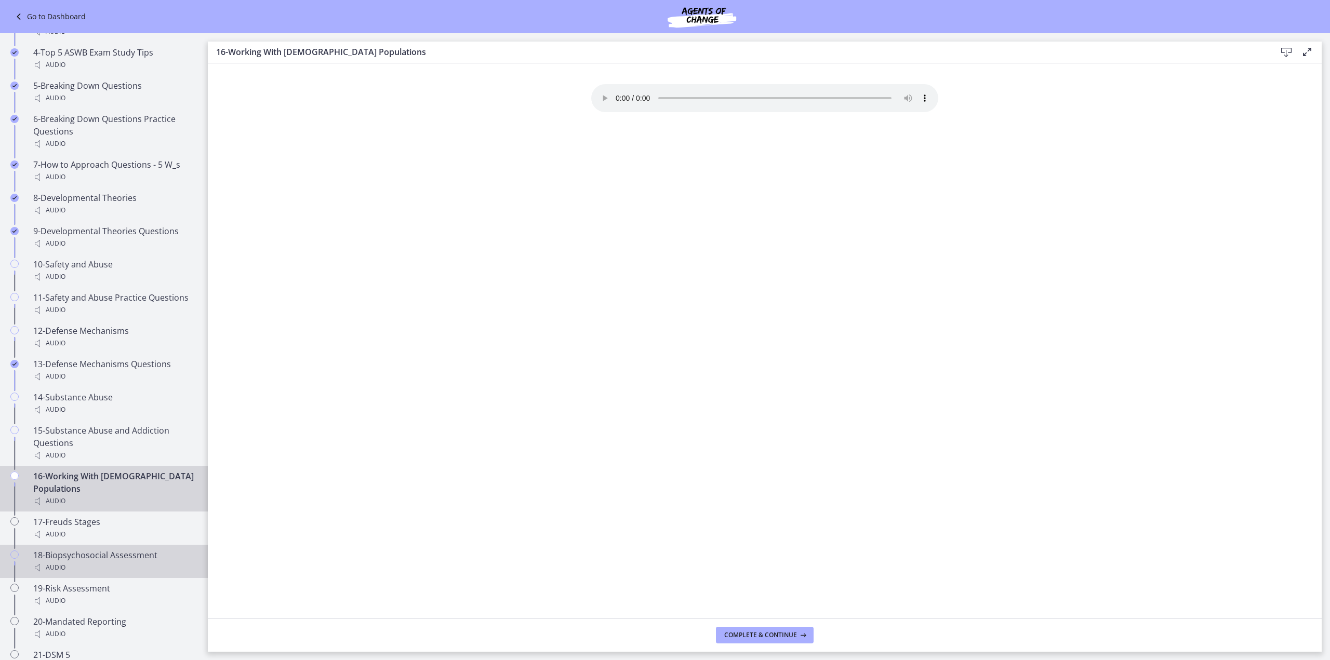
scroll to position [761, 0]
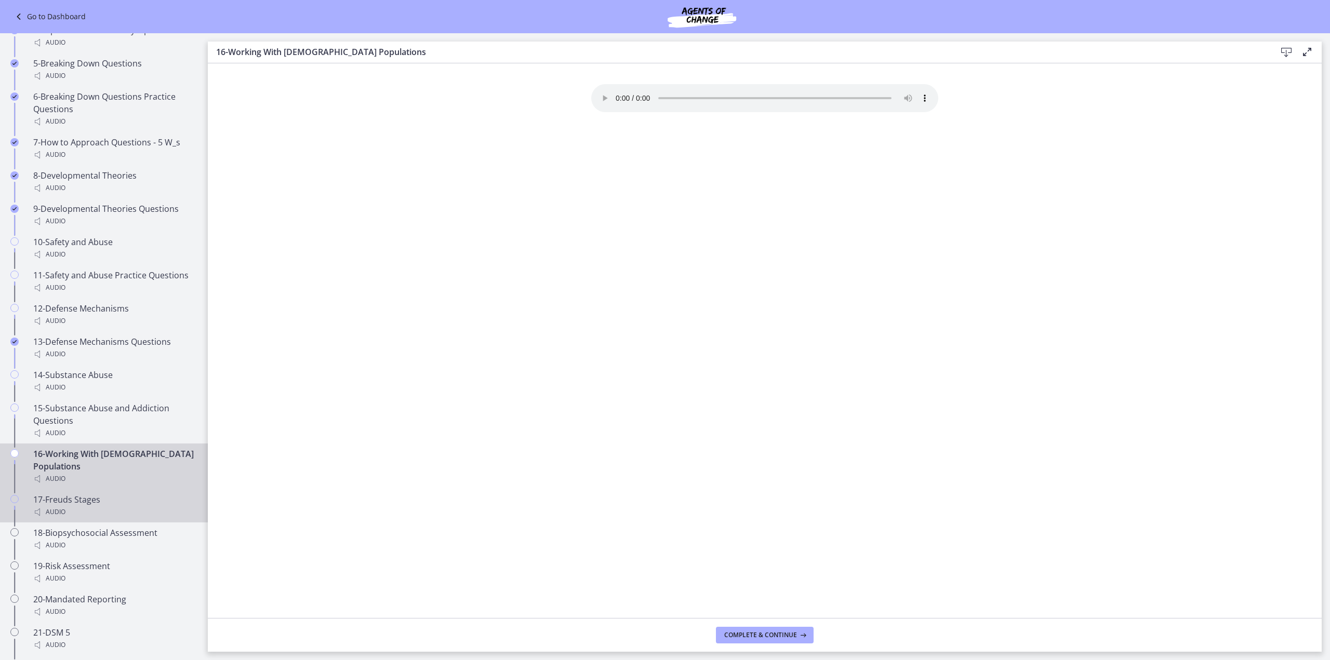
click at [79, 497] on div "17-Freuds Stages Audio" at bounding box center [114, 505] width 162 height 25
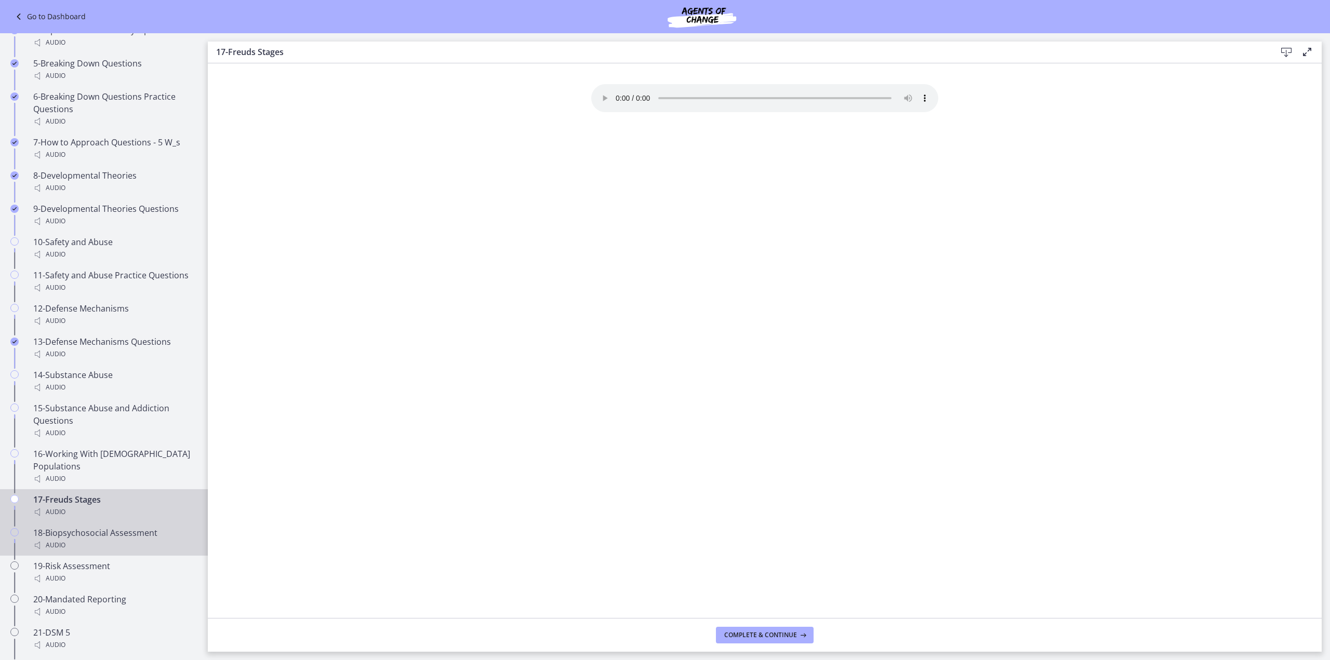
click at [105, 531] on div "18-Biopsychosocial Assessment Audio" at bounding box center [114, 539] width 162 height 25
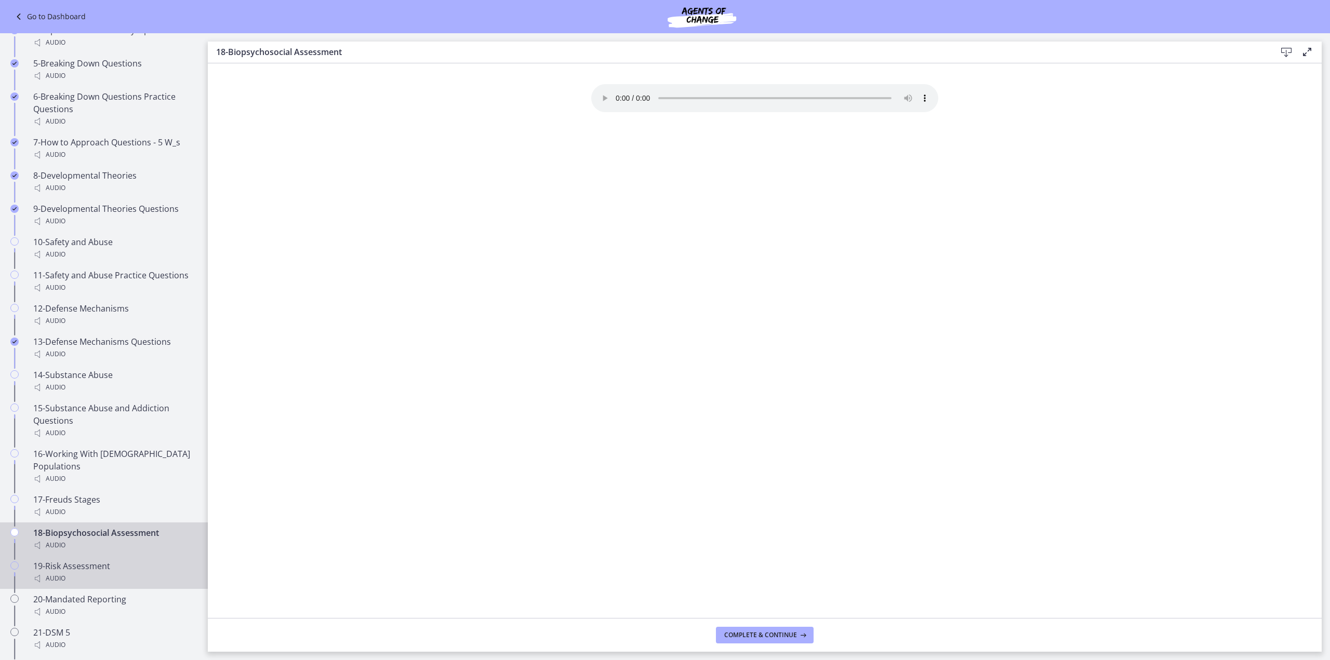
click at [100, 567] on div "19-Risk Assessment Audio" at bounding box center [114, 572] width 162 height 25
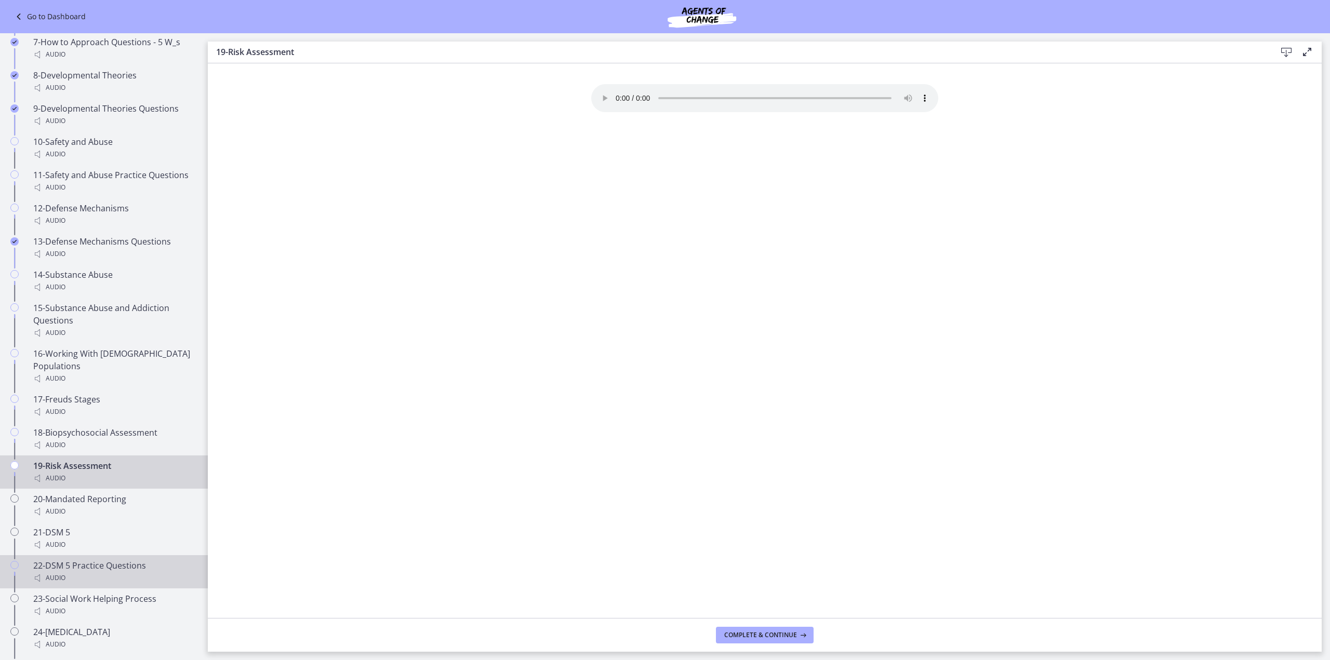
scroll to position [865, 0]
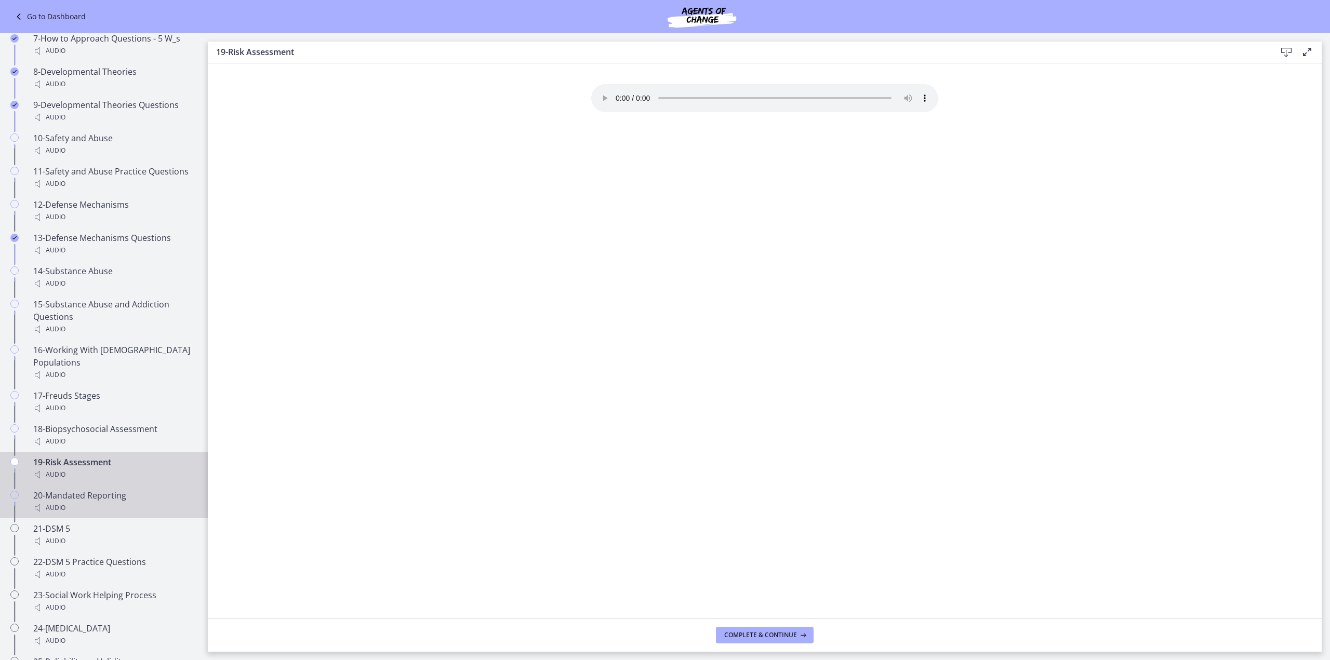
click at [92, 490] on div "20-Mandated Reporting Audio" at bounding box center [114, 501] width 162 height 25
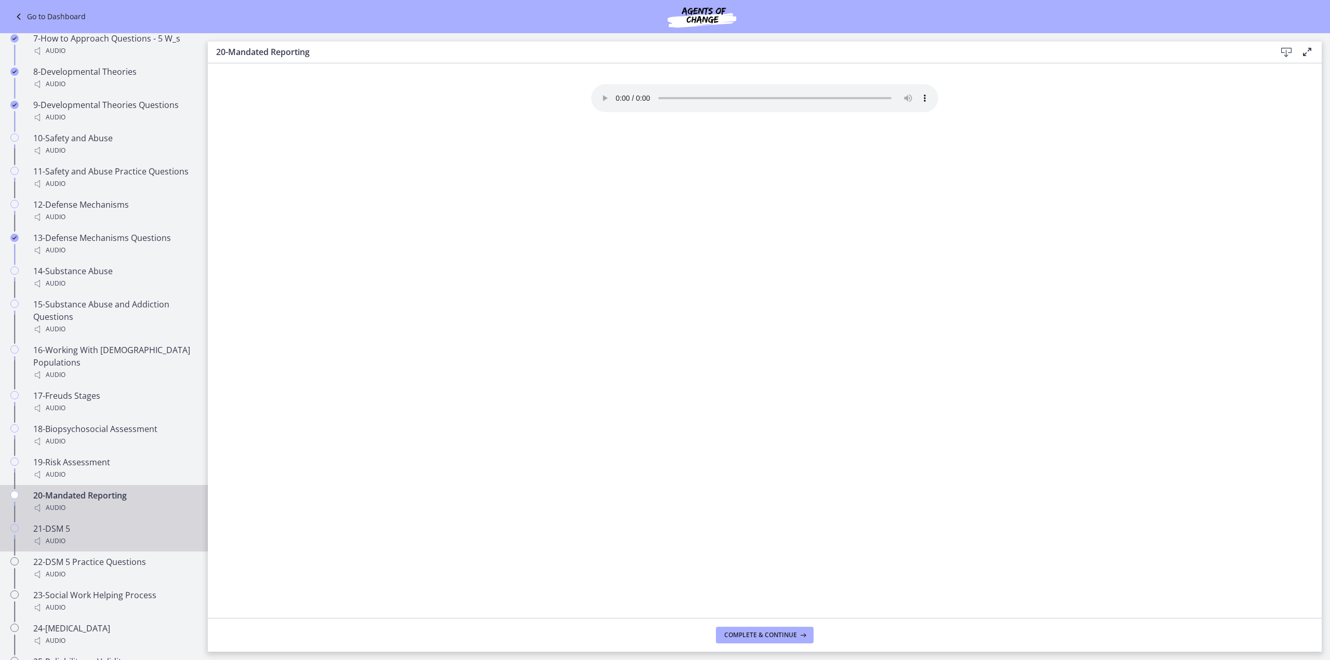
click at [69, 529] on div "21-DSM 5 Audio" at bounding box center [114, 535] width 162 height 25
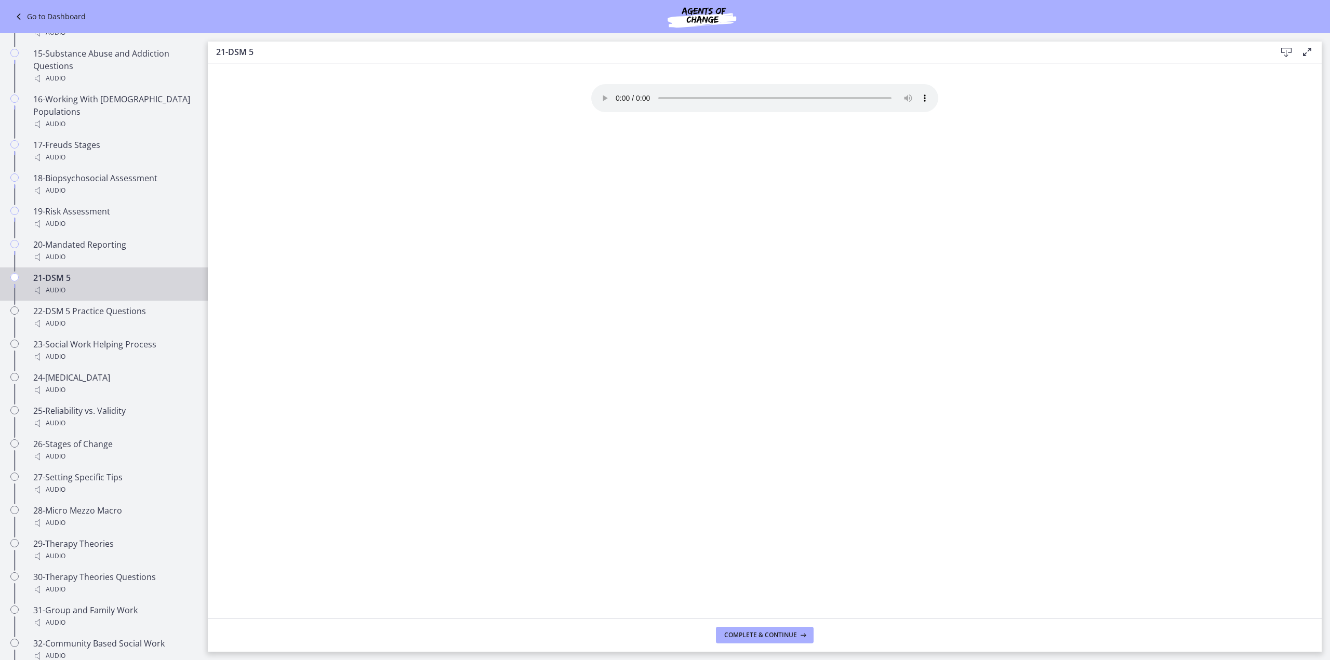
scroll to position [1021, 0]
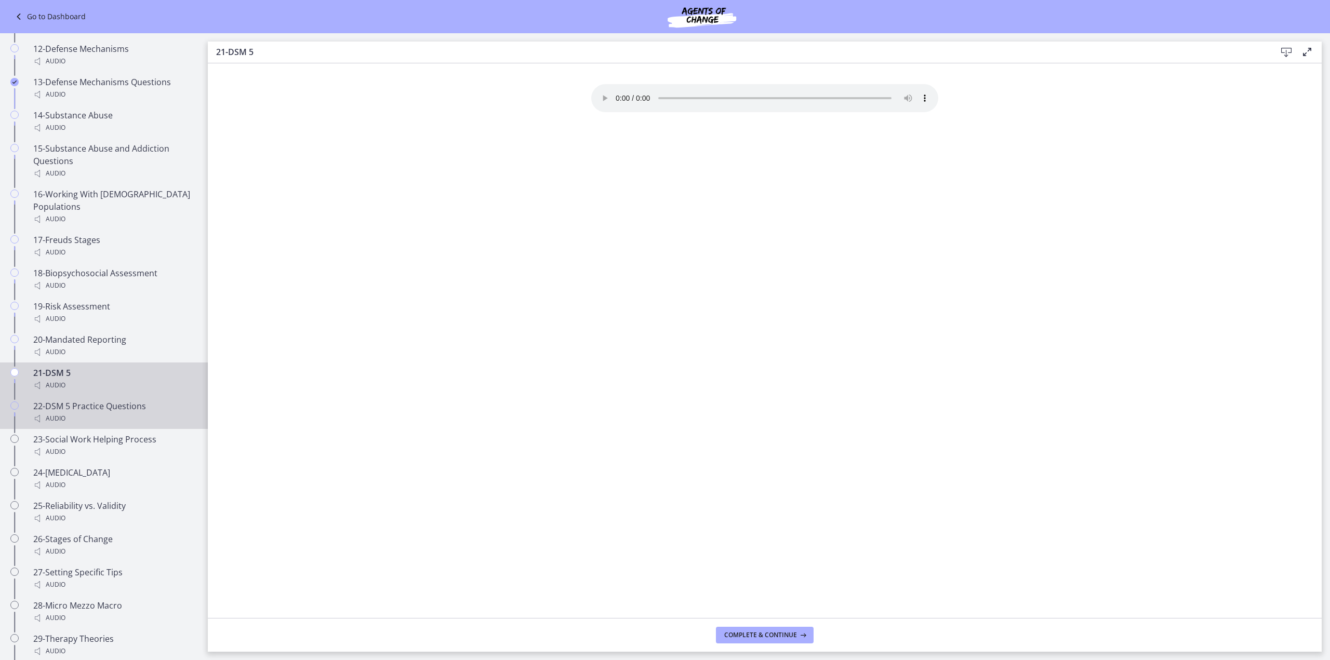
click at [88, 419] on div "Audio" at bounding box center [114, 418] width 162 height 12
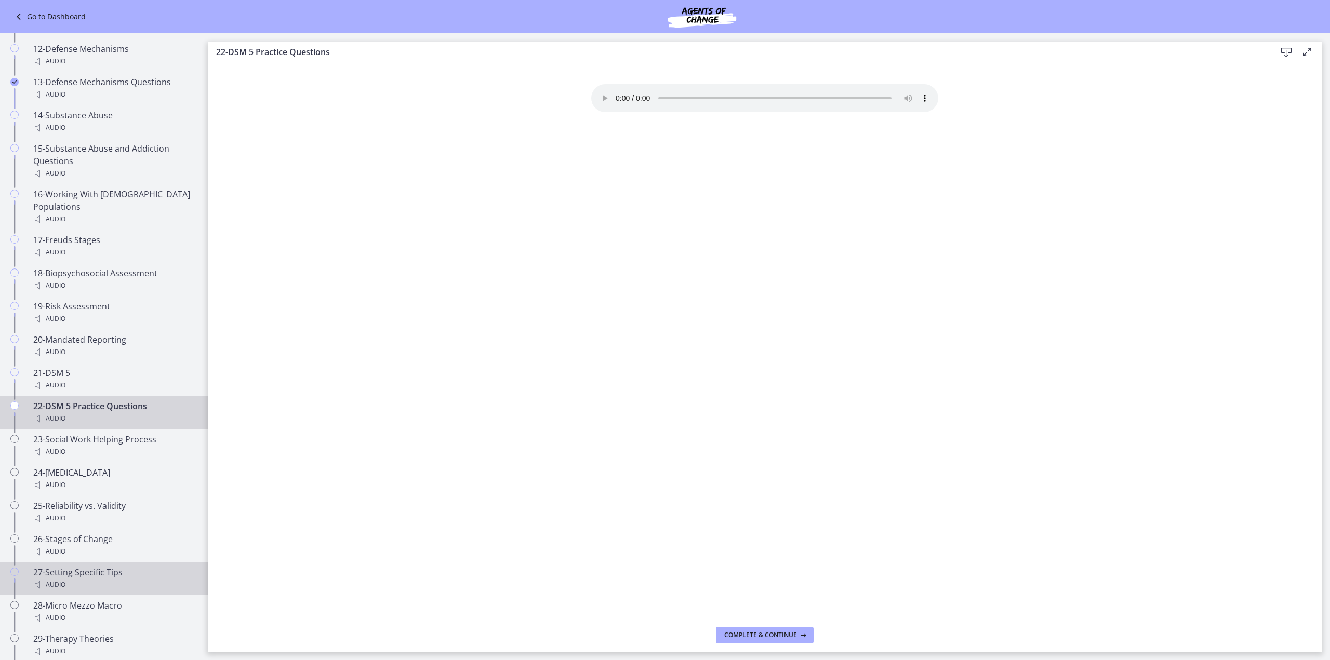
click at [95, 569] on div "27-Setting Specific Tips Audio" at bounding box center [114, 578] width 162 height 25
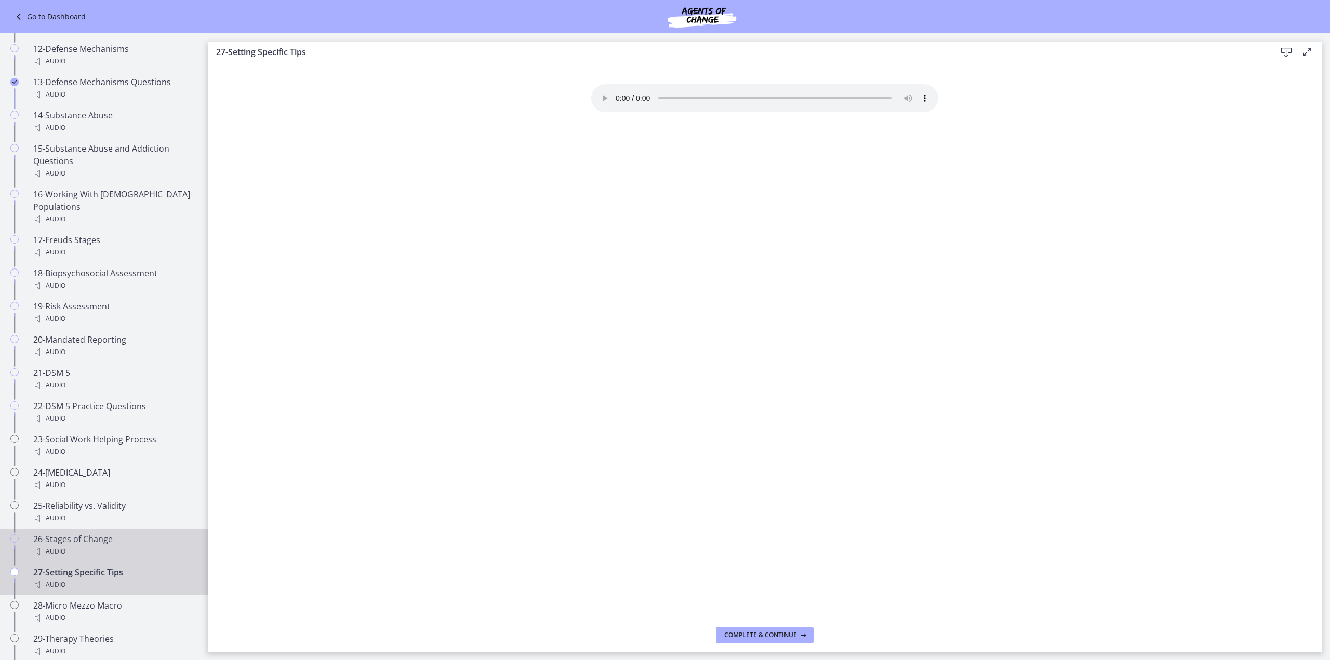
click at [74, 537] on div "26-Stages of Change Audio" at bounding box center [114, 545] width 162 height 25
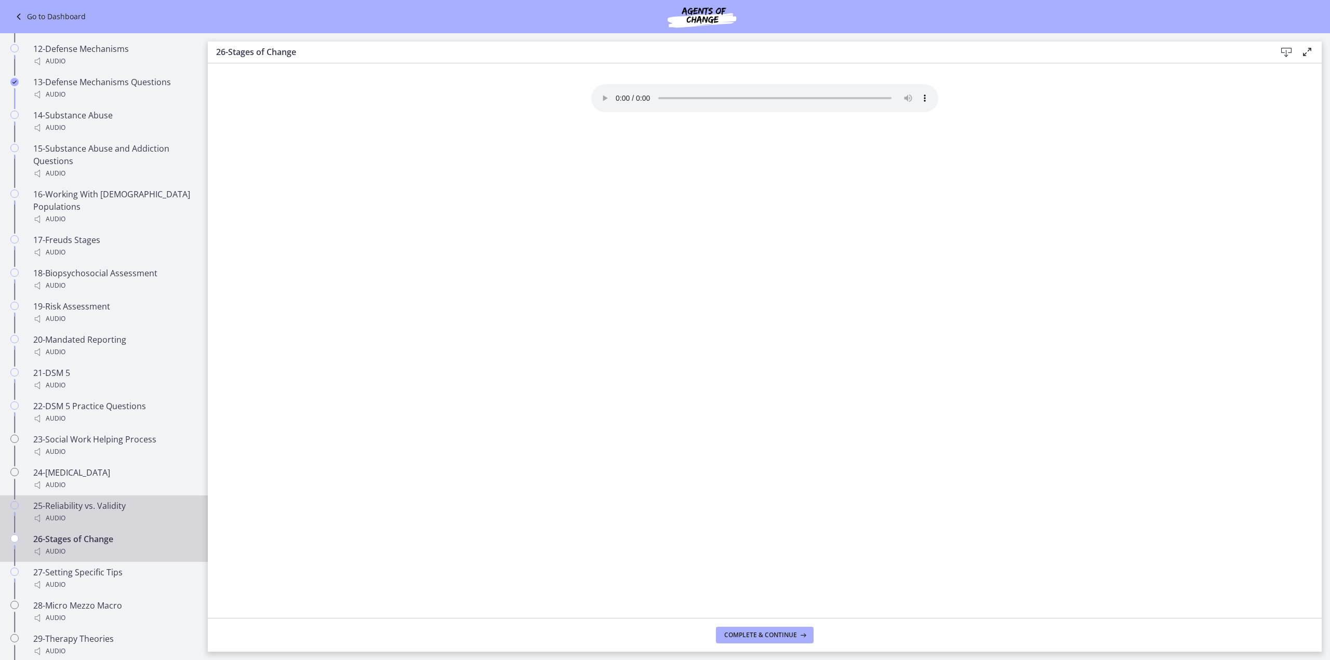
click at [74, 512] on div "Audio" at bounding box center [114, 518] width 162 height 12
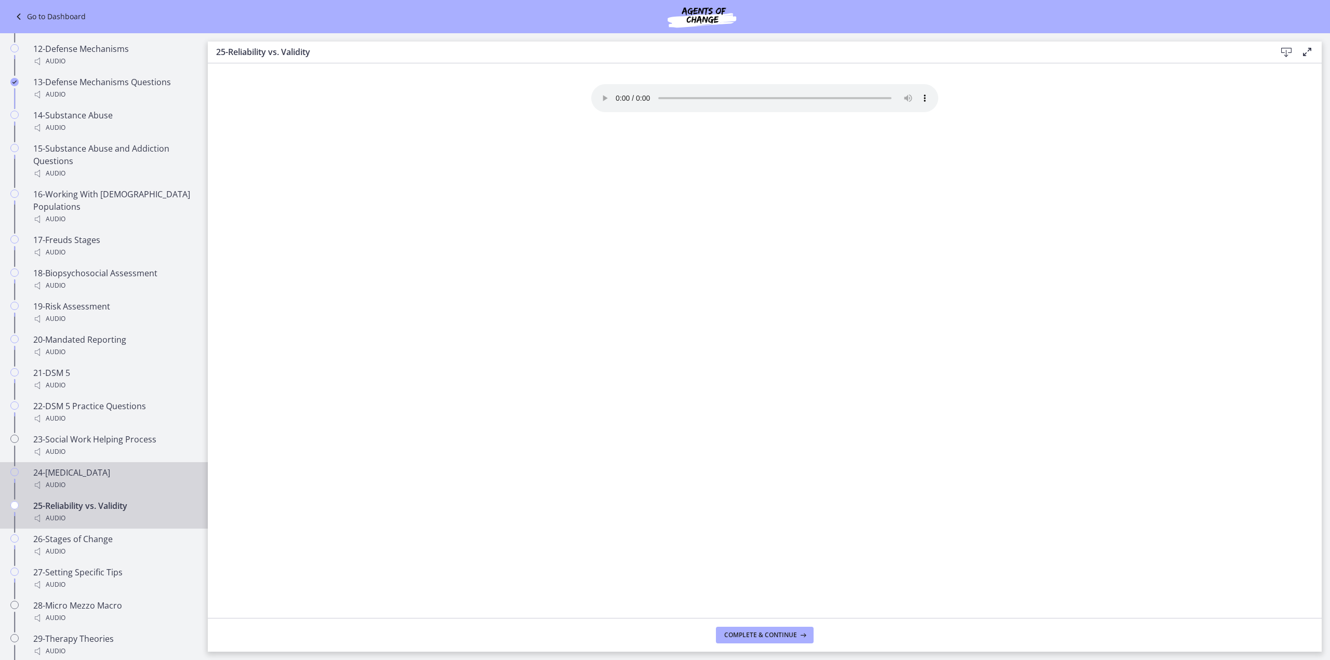
click at [74, 483] on div "Audio" at bounding box center [114, 485] width 162 height 12
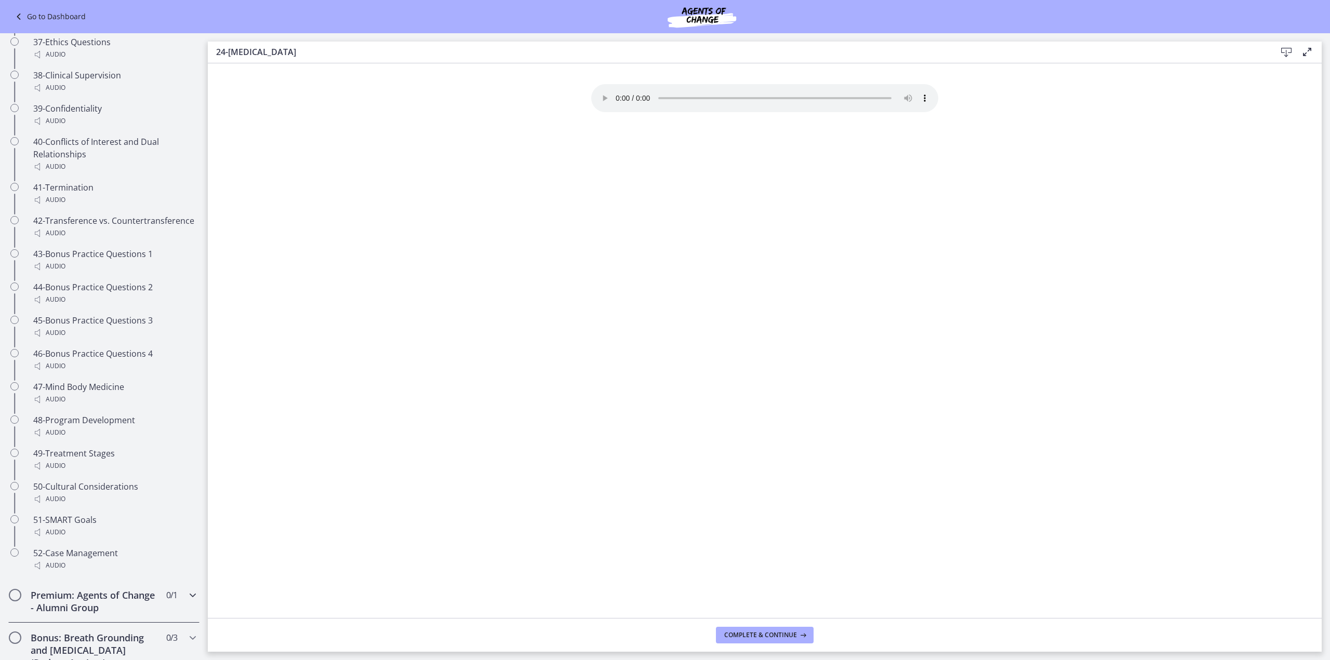
scroll to position [2005, 0]
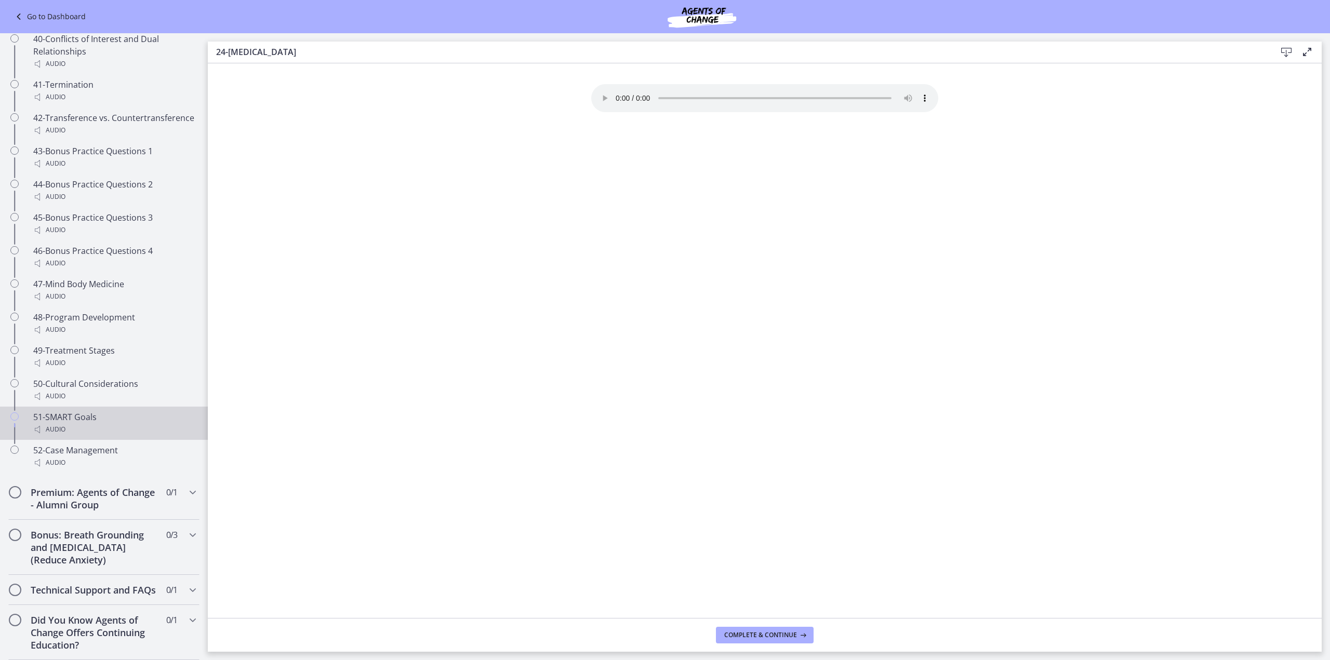
click at [84, 423] on div "Audio" at bounding box center [114, 429] width 162 height 12
click at [71, 445] on div "52-Case Management Audio" at bounding box center [114, 456] width 162 height 25
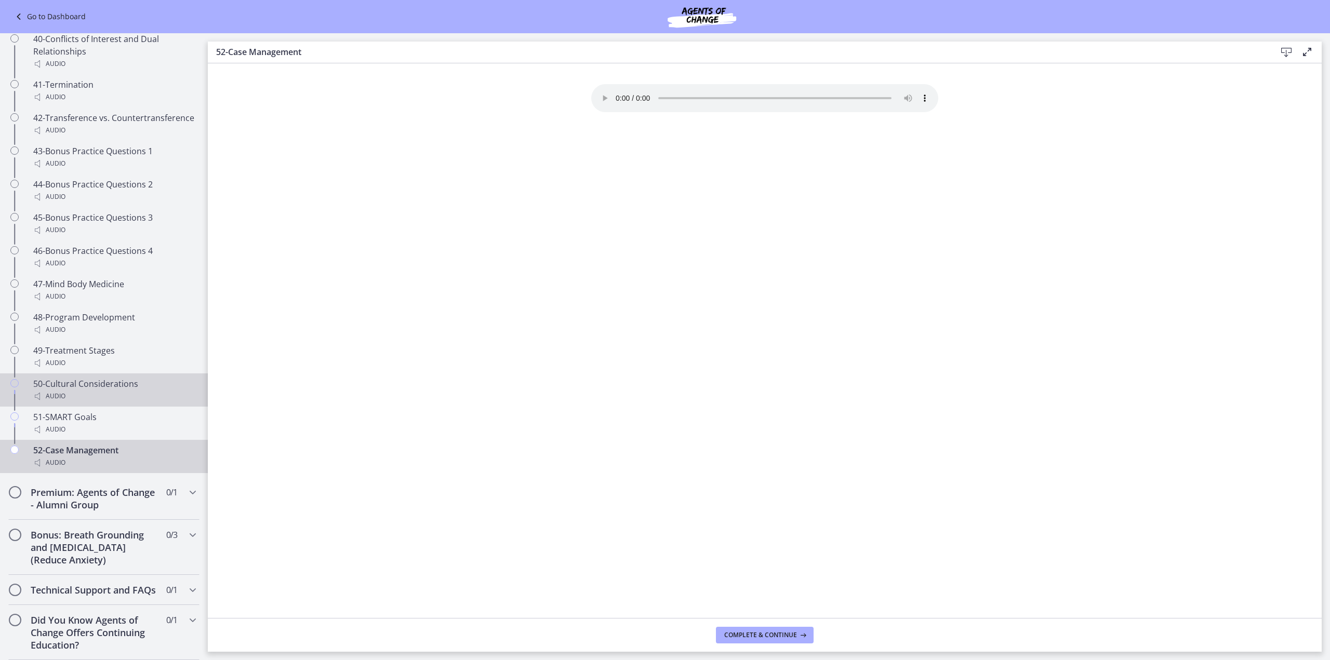
click at [78, 378] on div "50-Cultural Considerations Audio" at bounding box center [114, 390] width 162 height 25
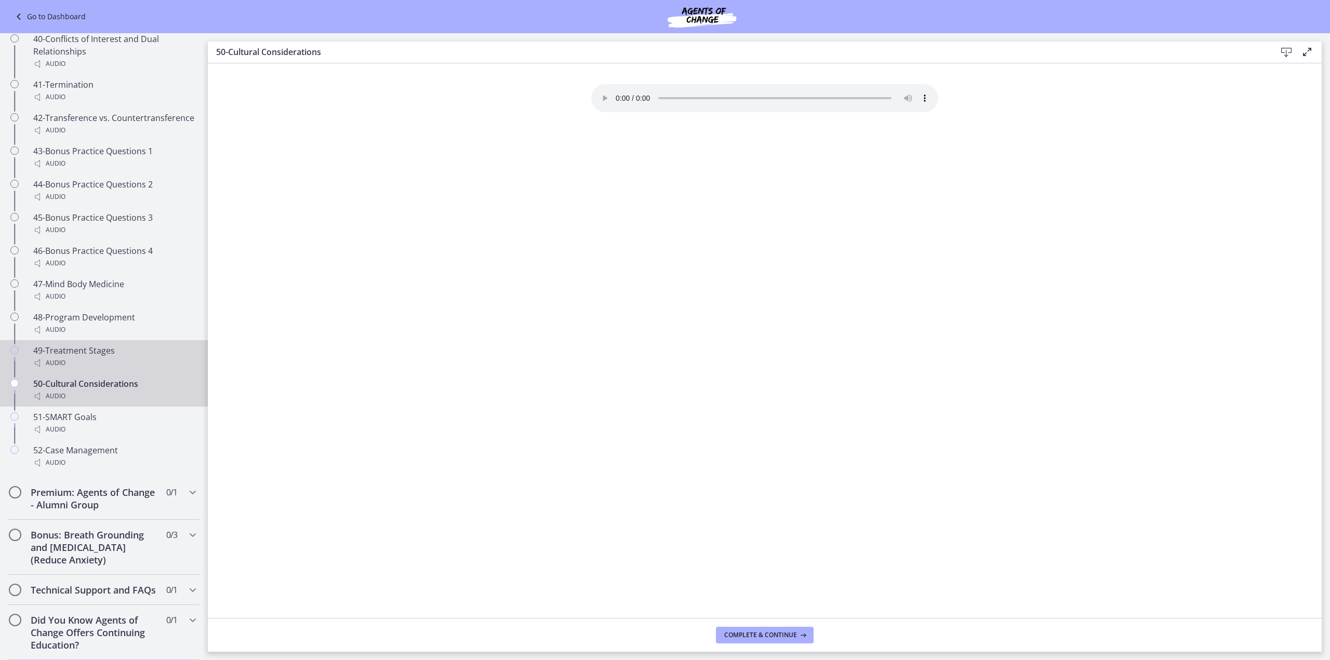
click at [109, 357] on div "Audio" at bounding box center [114, 363] width 162 height 12
click at [792, 631] on span "Complete & continue" at bounding box center [760, 635] width 73 height 8
click at [60, 495] on h2 "Premium: Agents of Change - Alumni Group" at bounding box center [94, 498] width 127 height 25
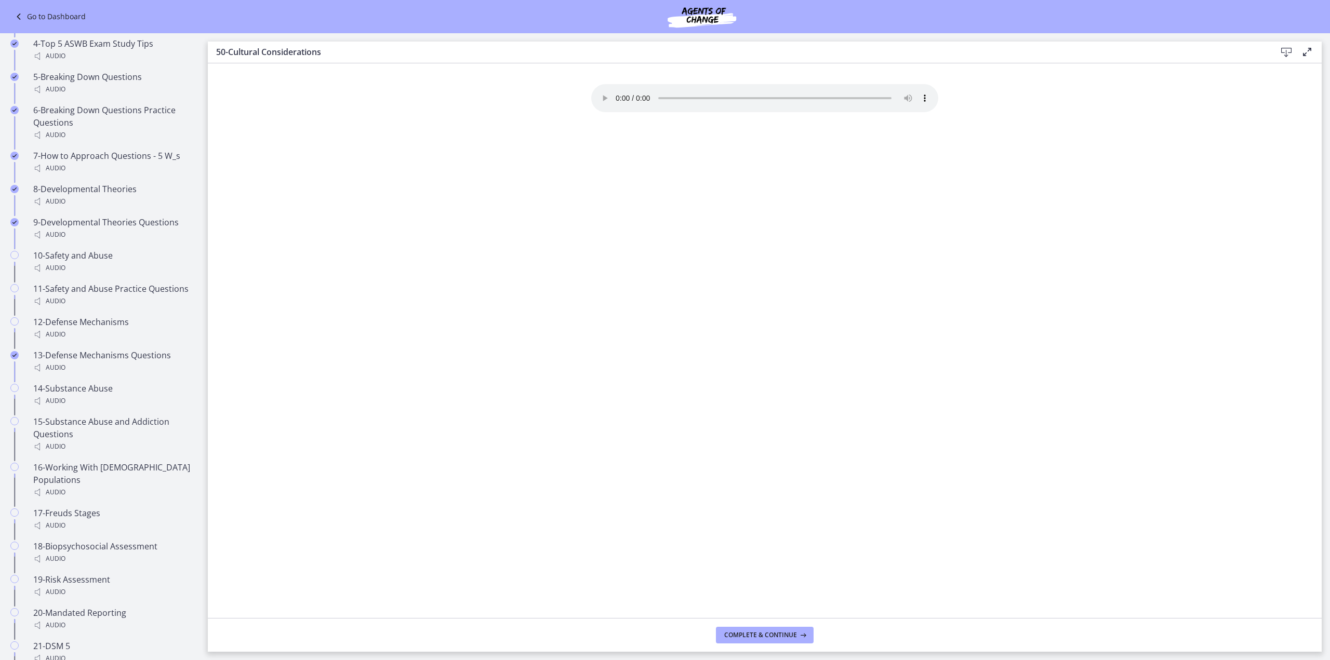
scroll to position [260, 0]
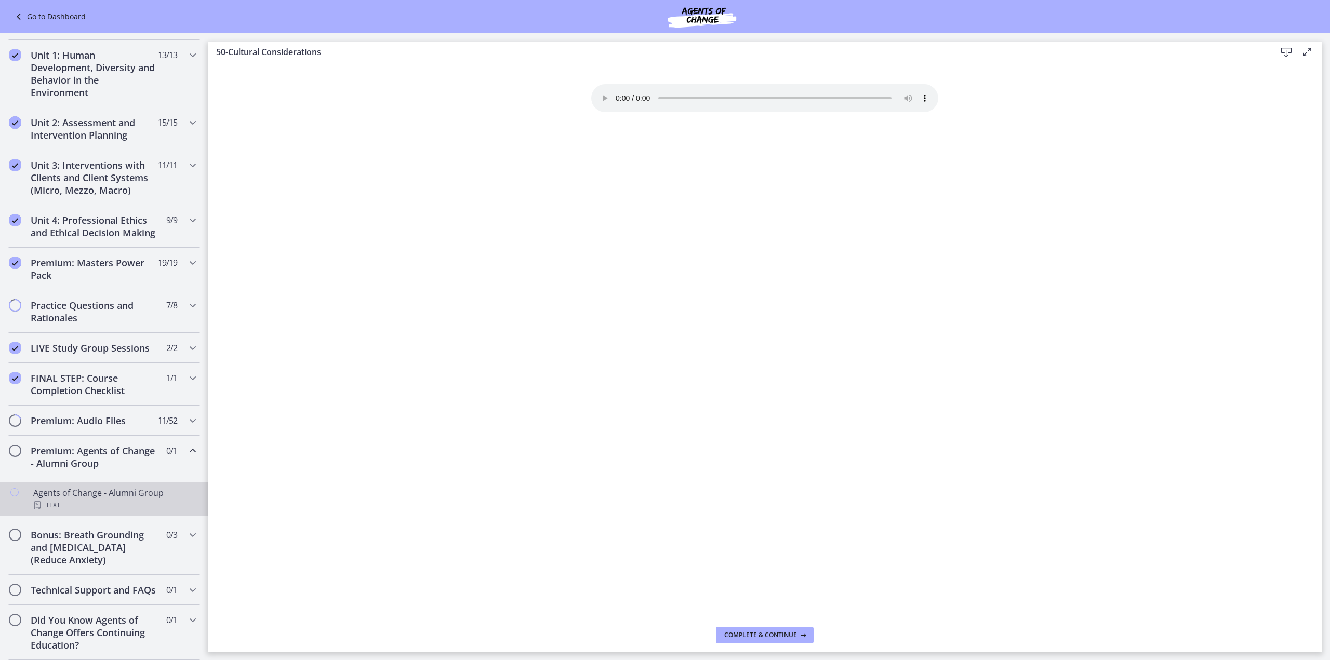
click at [95, 499] on div "Text" at bounding box center [114, 505] width 162 height 12
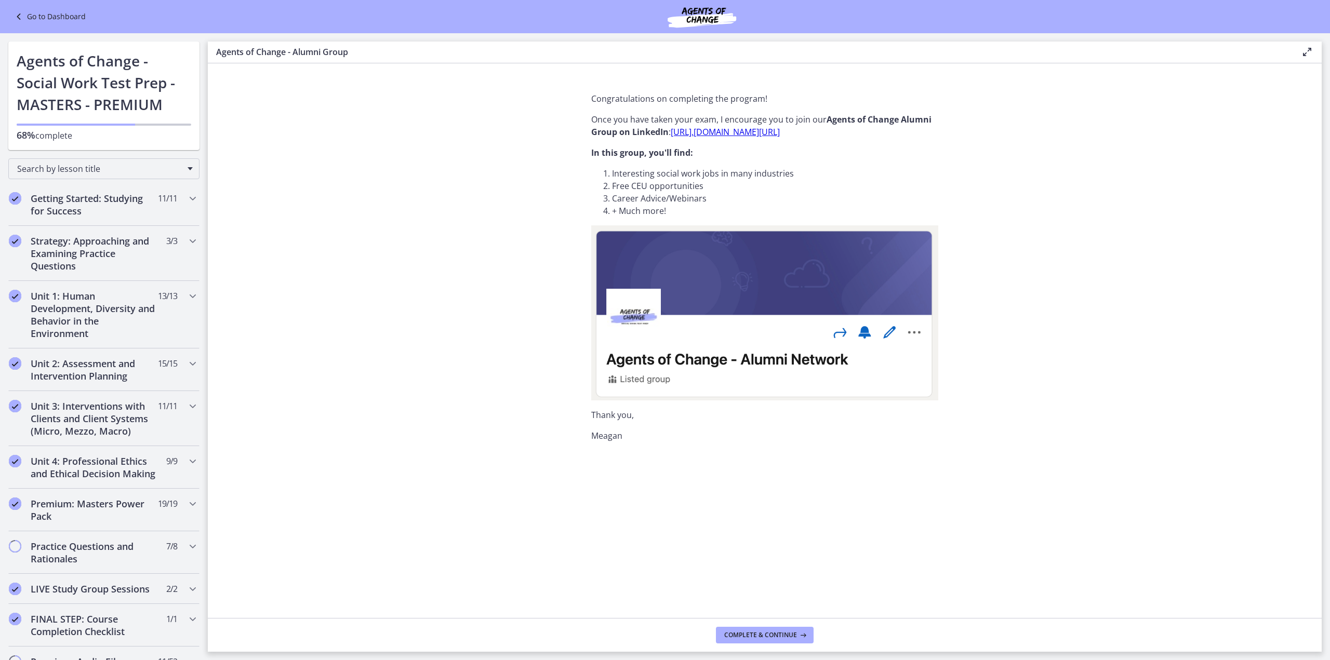
scroll to position [156, 0]
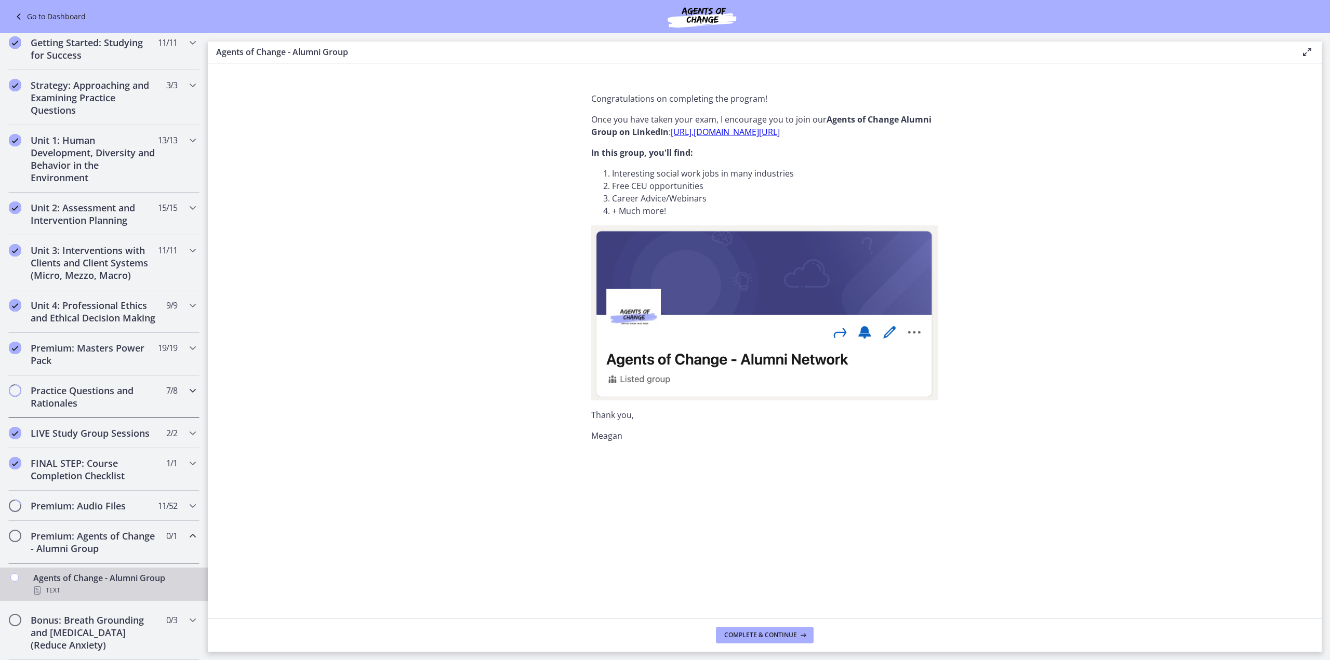
click at [172, 418] on div "Practice Questions and Rationales 7 / 8 Completed" at bounding box center [103, 397] width 191 height 43
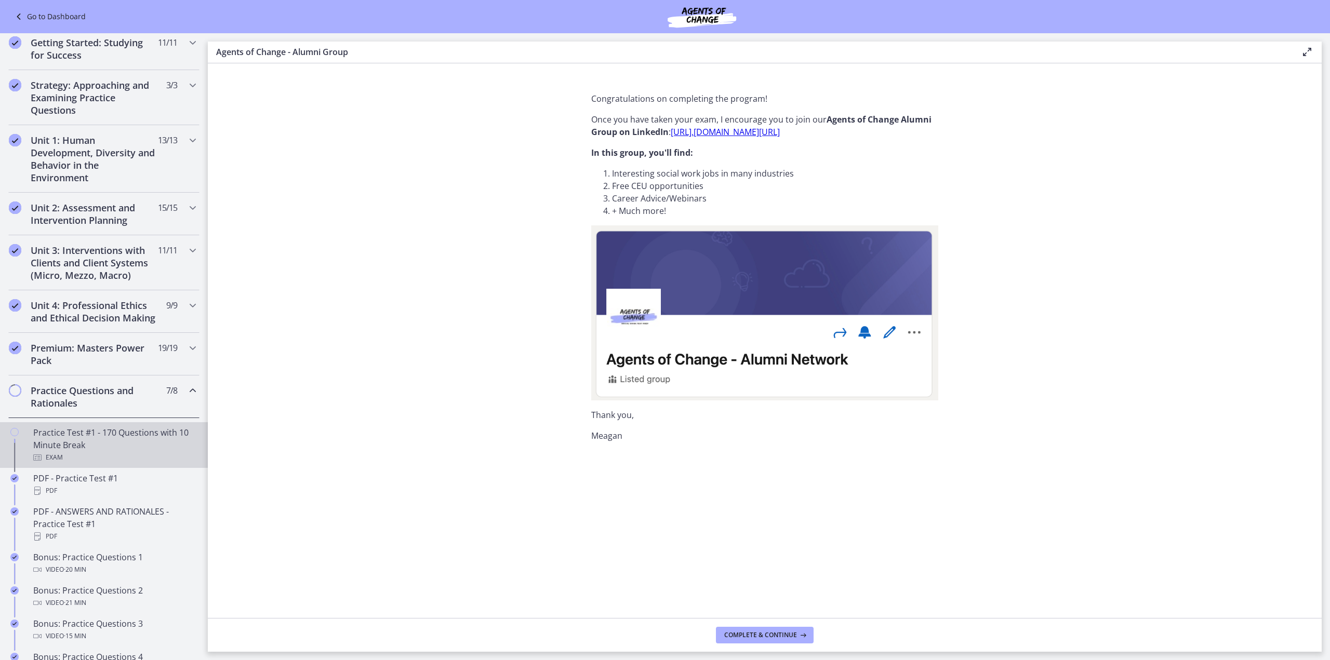
scroll to position [467, 0]
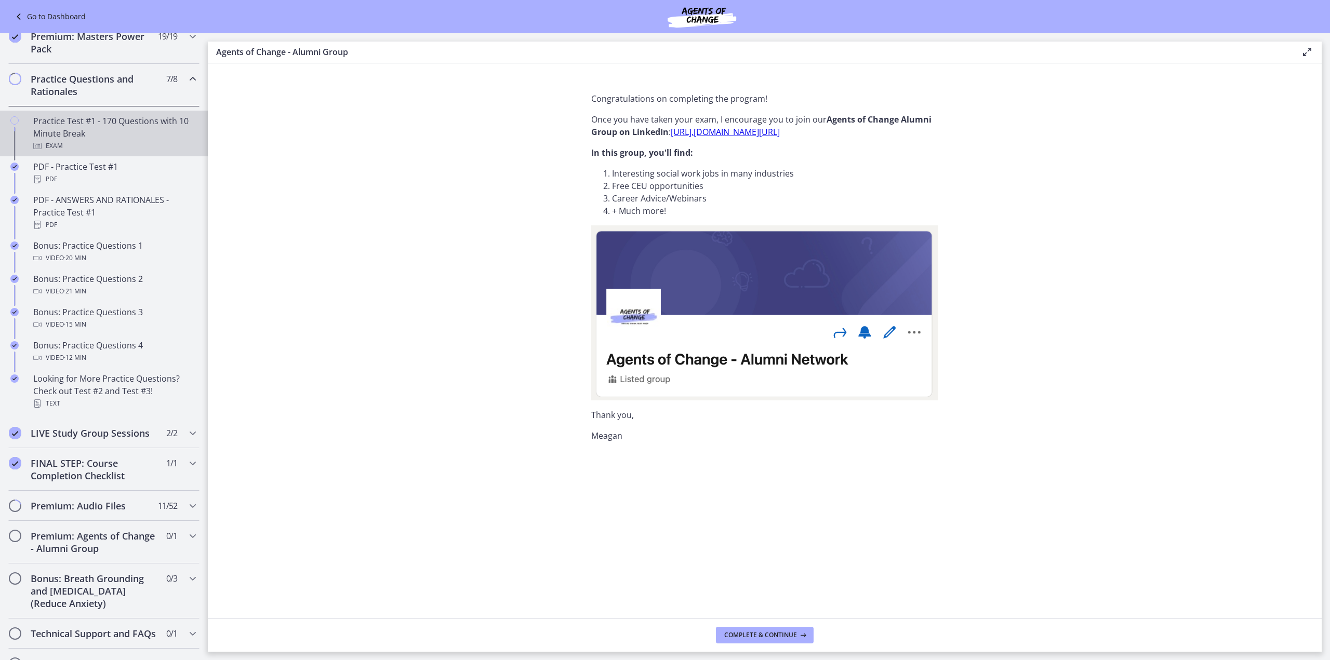
click at [44, 133] on div "Practice Test #1 - 170 Questions with 10 Minute Break Exam" at bounding box center [114, 133] width 162 height 37
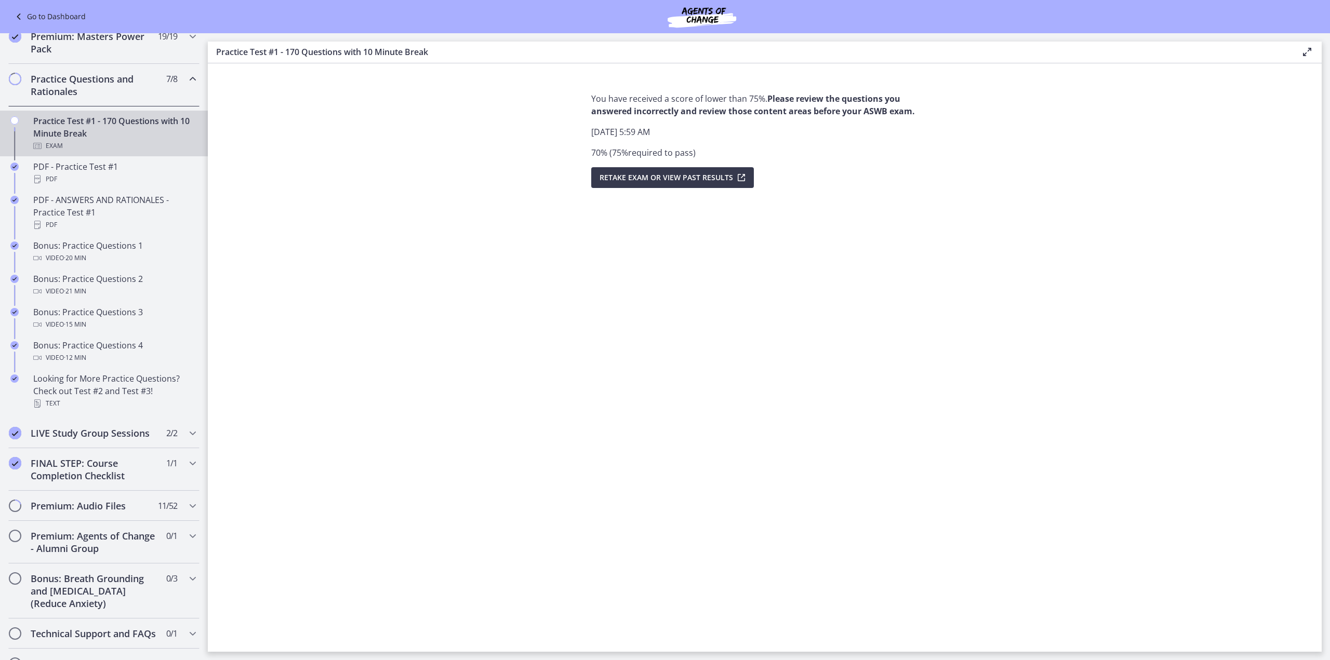
click at [589, 180] on div "You have received a score of lower than 75%. Please review the questions you an…" at bounding box center [765, 368] width 364 height 568
click at [602, 179] on span "Retake Exam OR View Past Results" at bounding box center [665, 177] width 133 height 12
